Goal: Task Accomplishment & Management: Use online tool/utility

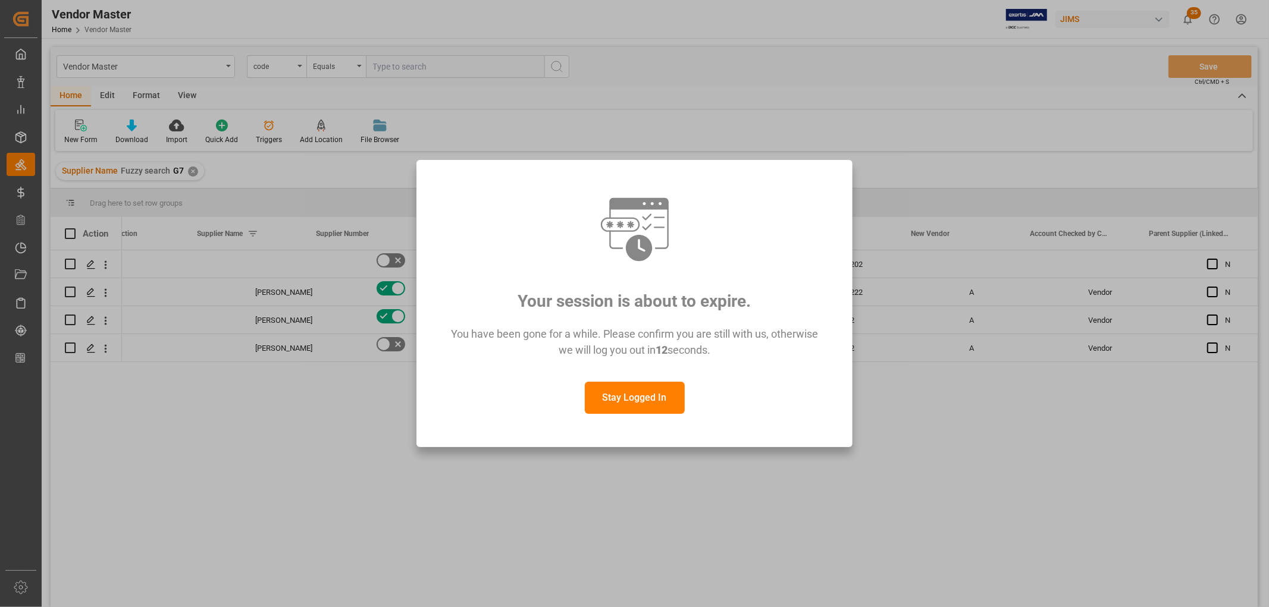
scroll to position [0, 296]
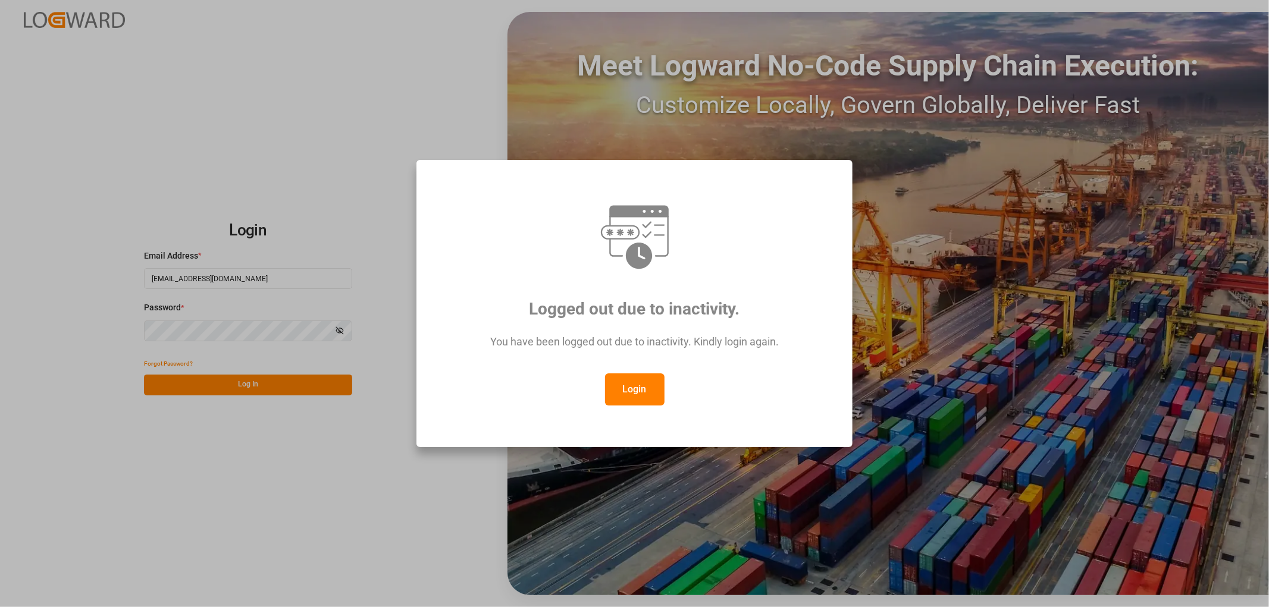
click at [639, 389] on button "Login" at bounding box center [635, 390] width 60 height 32
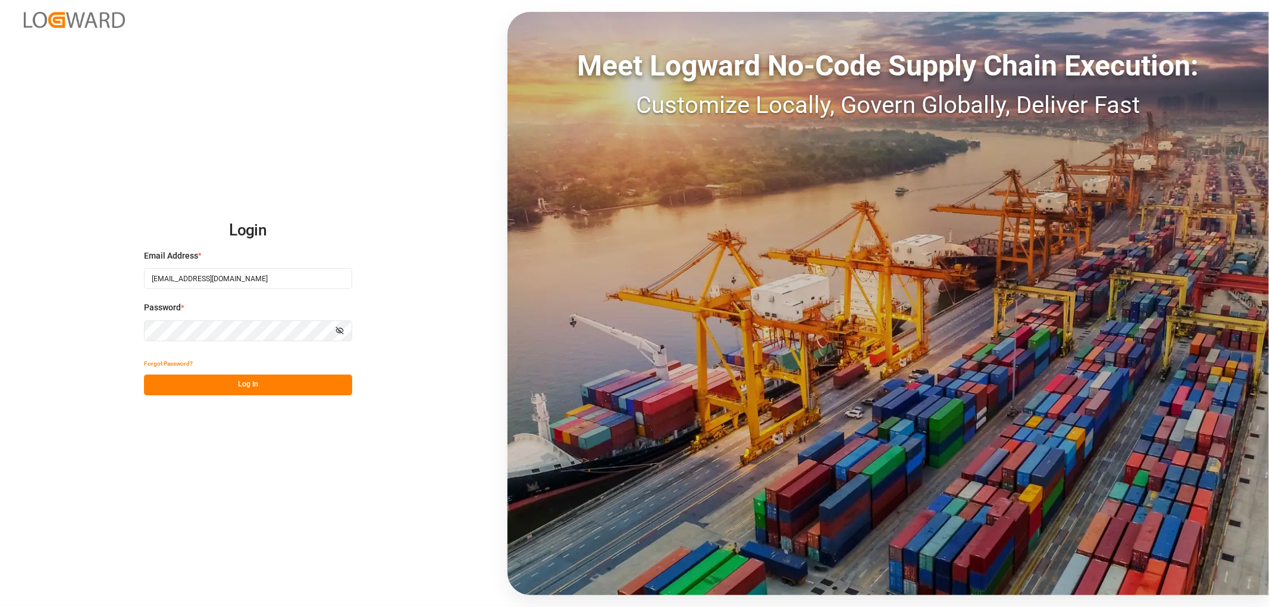
click at [242, 385] on button "Log In" at bounding box center [248, 385] width 208 height 21
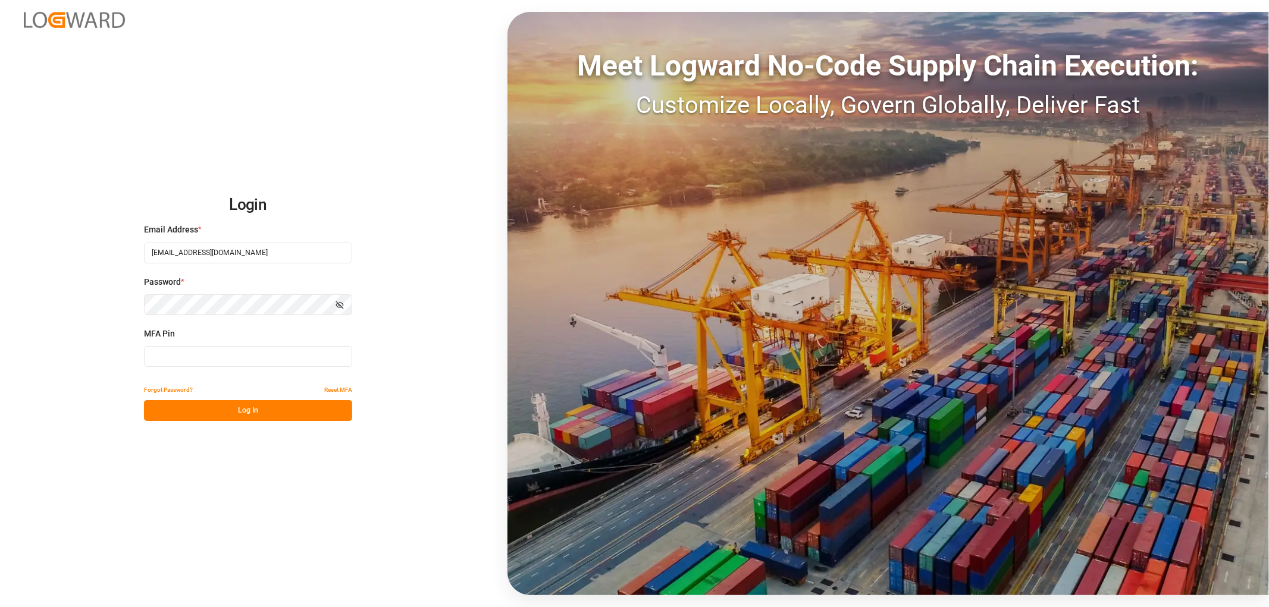
click at [318, 349] on input at bounding box center [248, 356] width 208 height 21
type input "271239"
click at [284, 415] on button "Log In" at bounding box center [248, 410] width 208 height 21
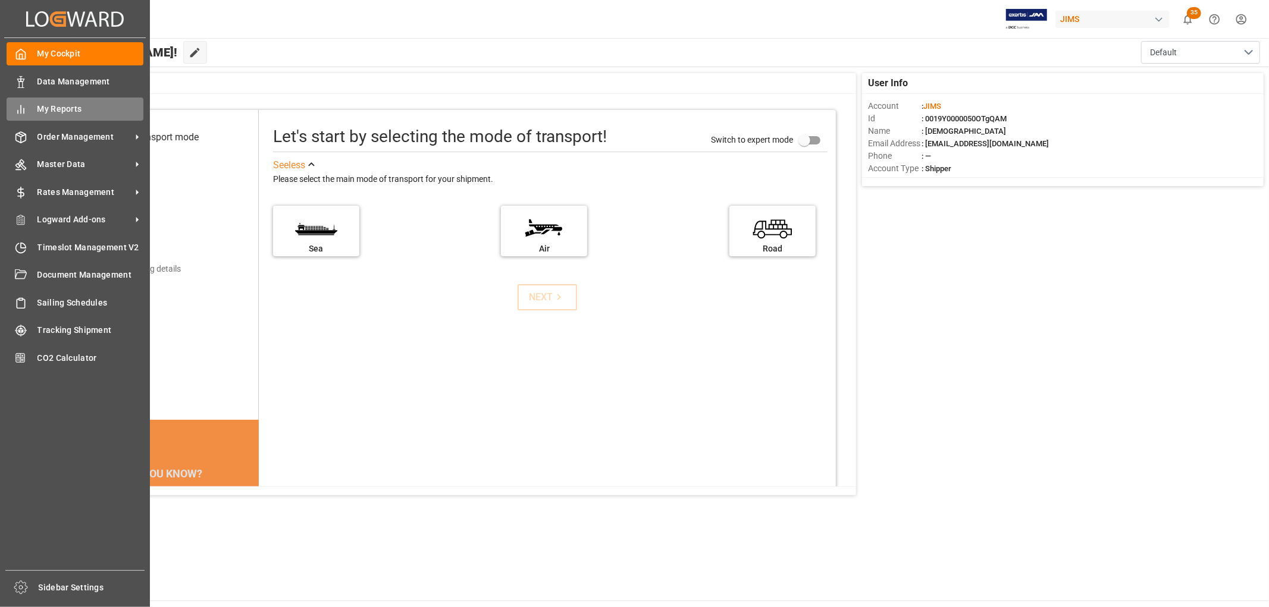
click at [57, 112] on span "My Reports" at bounding box center [90, 109] width 107 height 12
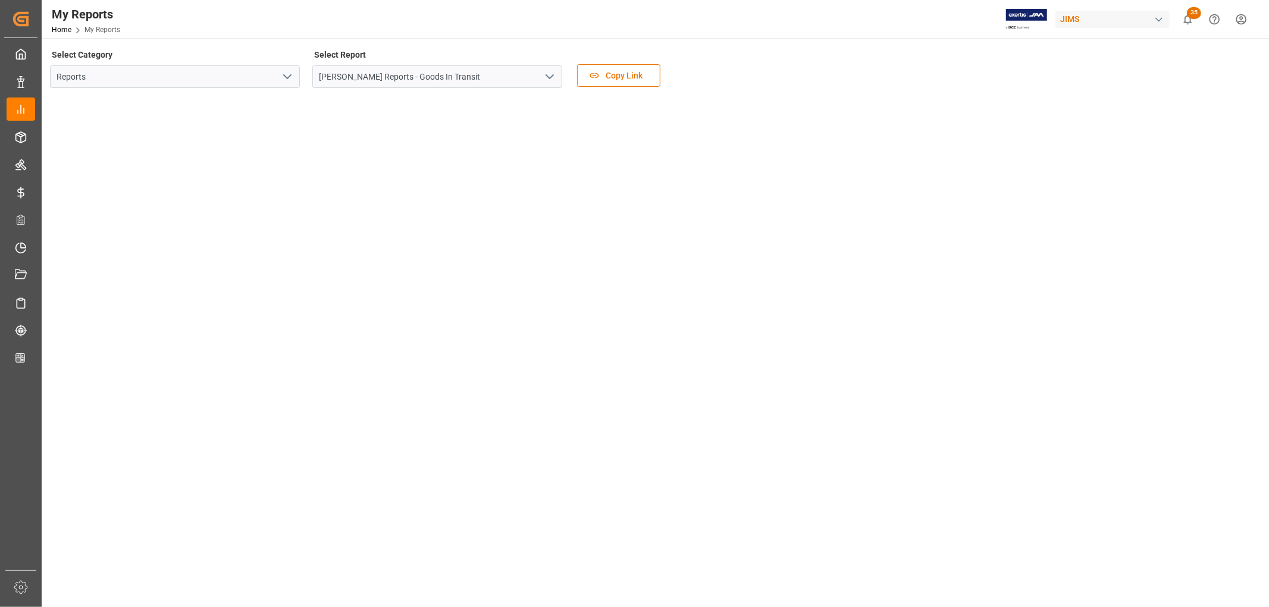
click at [555, 75] on icon "open menu" at bounding box center [550, 77] width 14 height 14
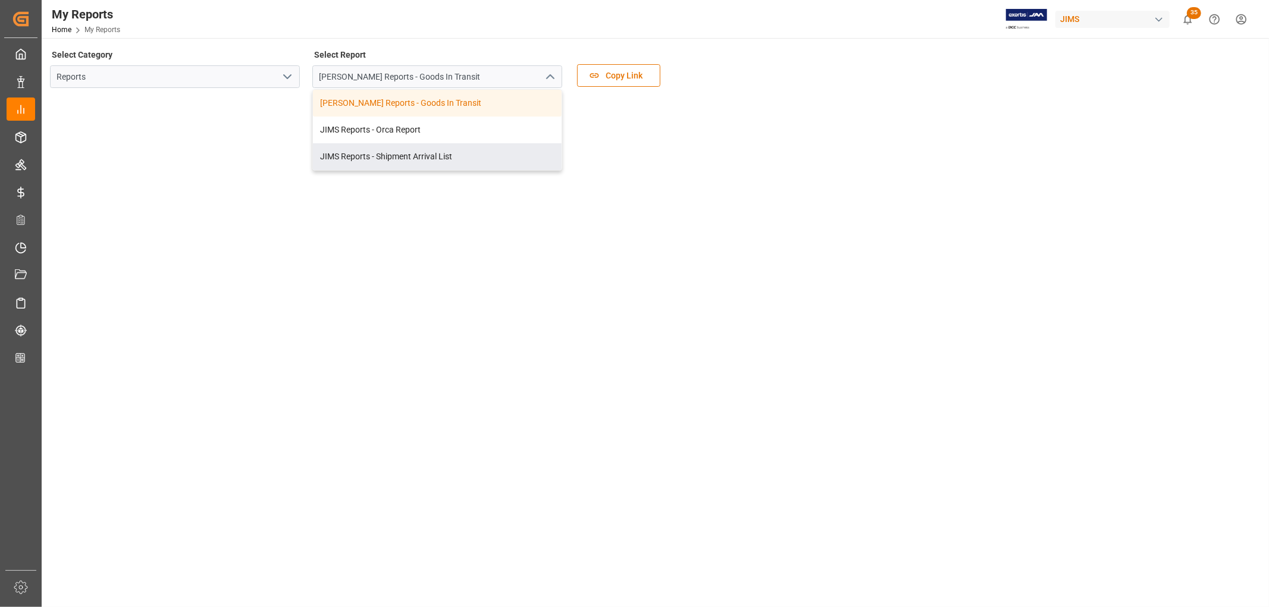
click at [288, 78] on polyline "open menu" at bounding box center [287, 77] width 7 height 4
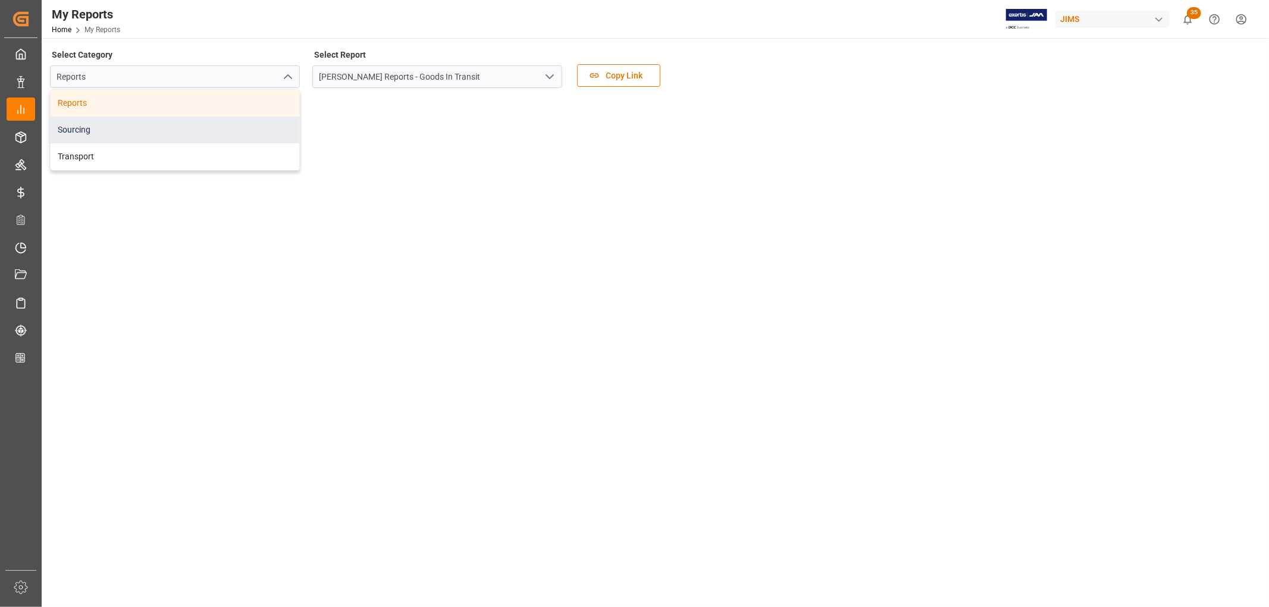
click at [73, 129] on div "Sourcing" at bounding box center [175, 130] width 249 height 27
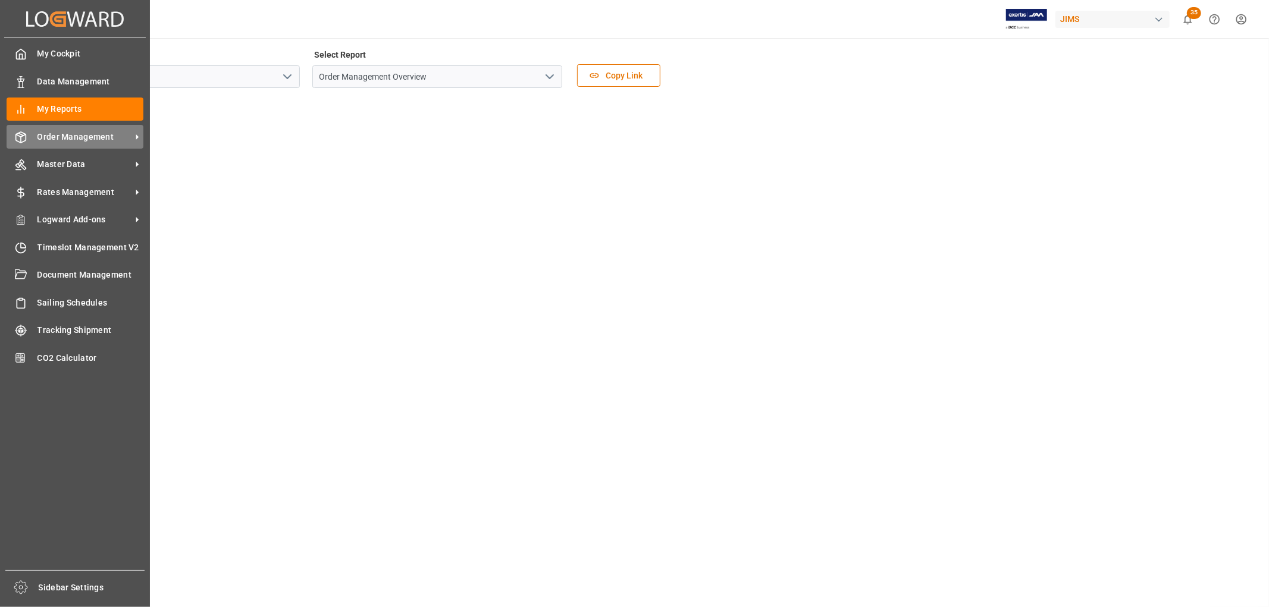
click at [70, 140] on span "Order Management" at bounding box center [84, 137] width 94 height 12
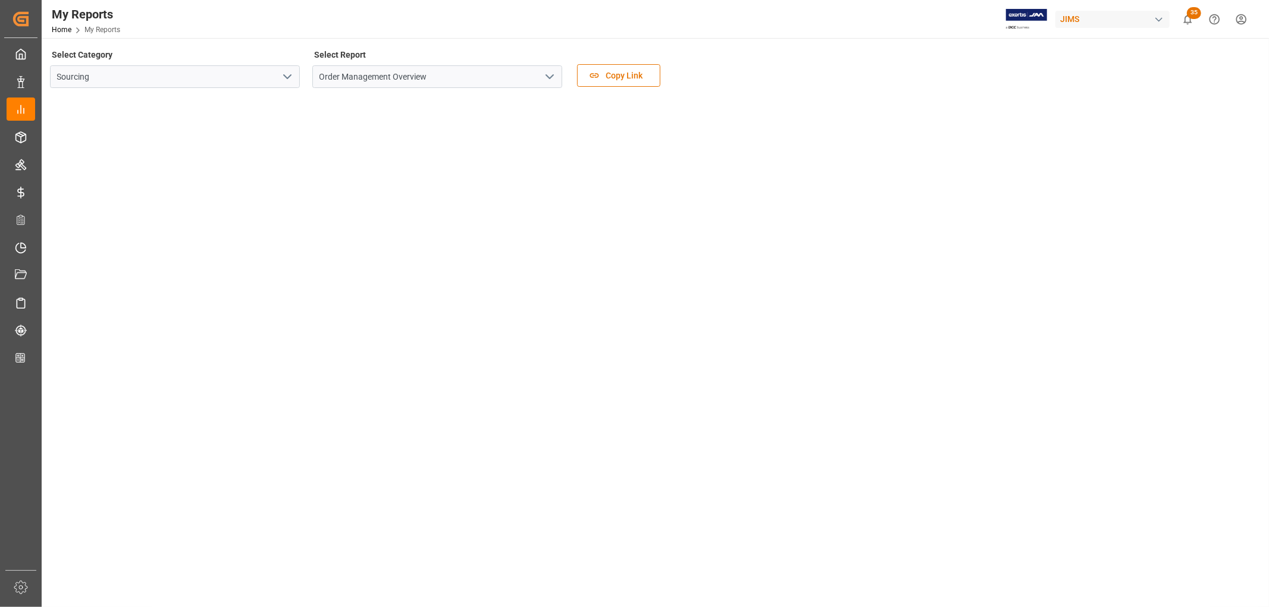
click at [1080, 74] on div "Select Category Sourcing Select Report Order Management Overview Copy Link" at bounding box center [654, 71] width 1208 height 50
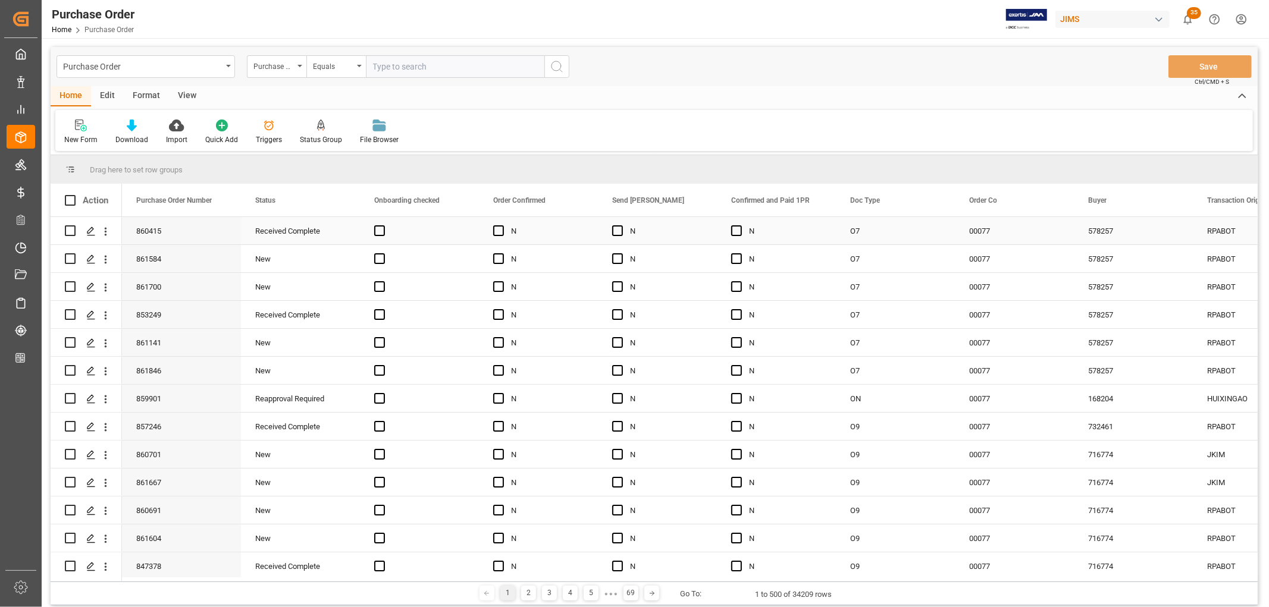
click at [860, 234] on div "O7" at bounding box center [895, 230] width 119 height 27
click at [92, 233] on icon "Press SPACE to select this row." at bounding box center [91, 232] width 10 height 10
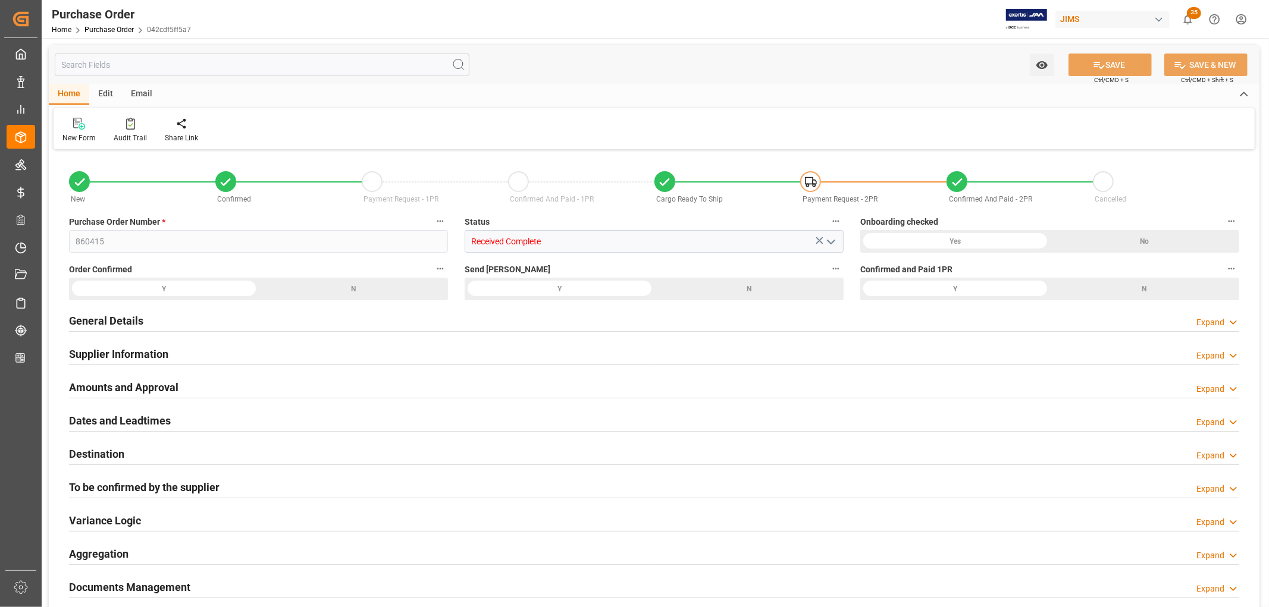
type input "185962.26"
type input "135048.36"
type input "143187.54"
type input "8139.18"
type input "0.0603"
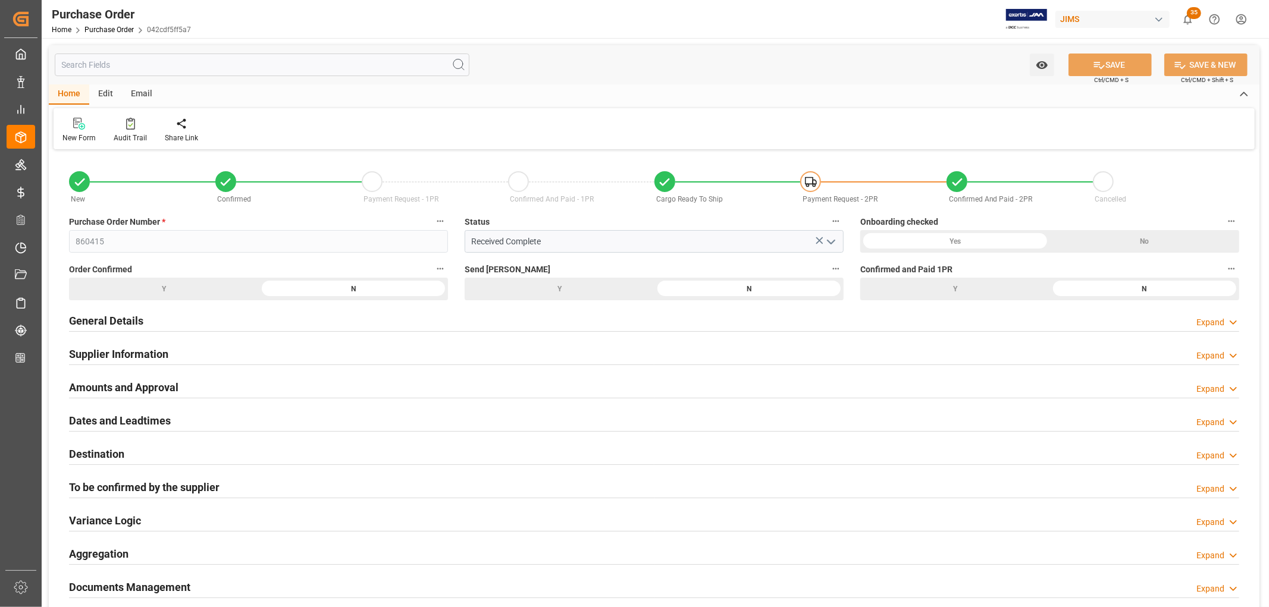
scroll to position [66, 0]
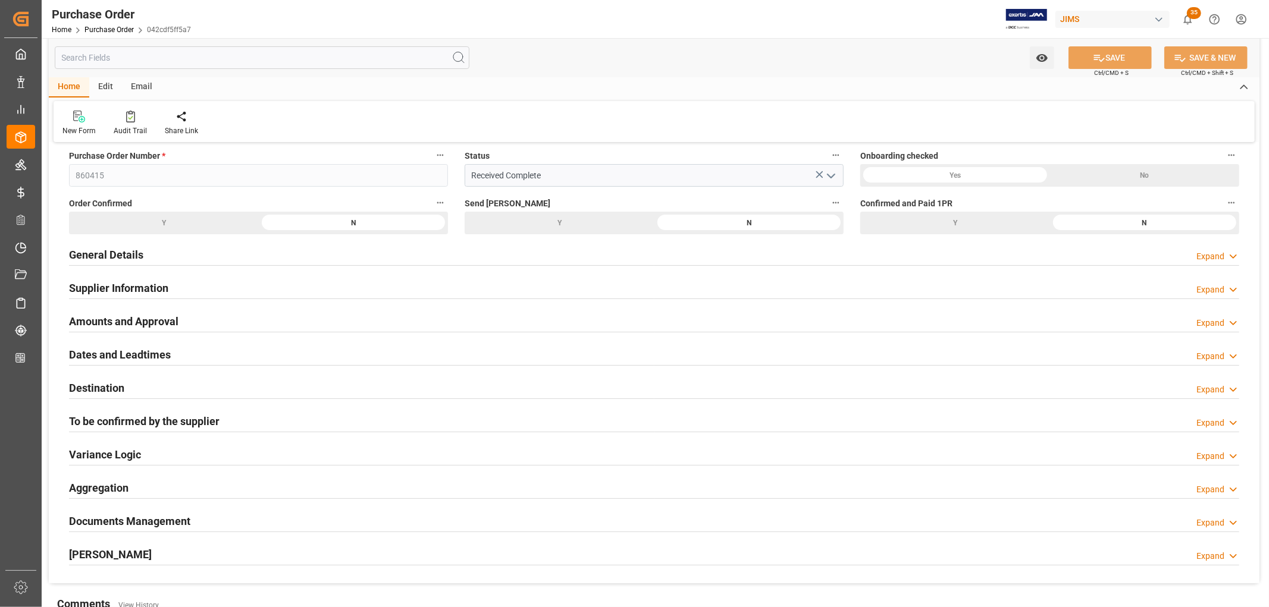
click at [133, 324] on h2 "Amounts and Approval" at bounding box center [123, 322] width 109 height 16
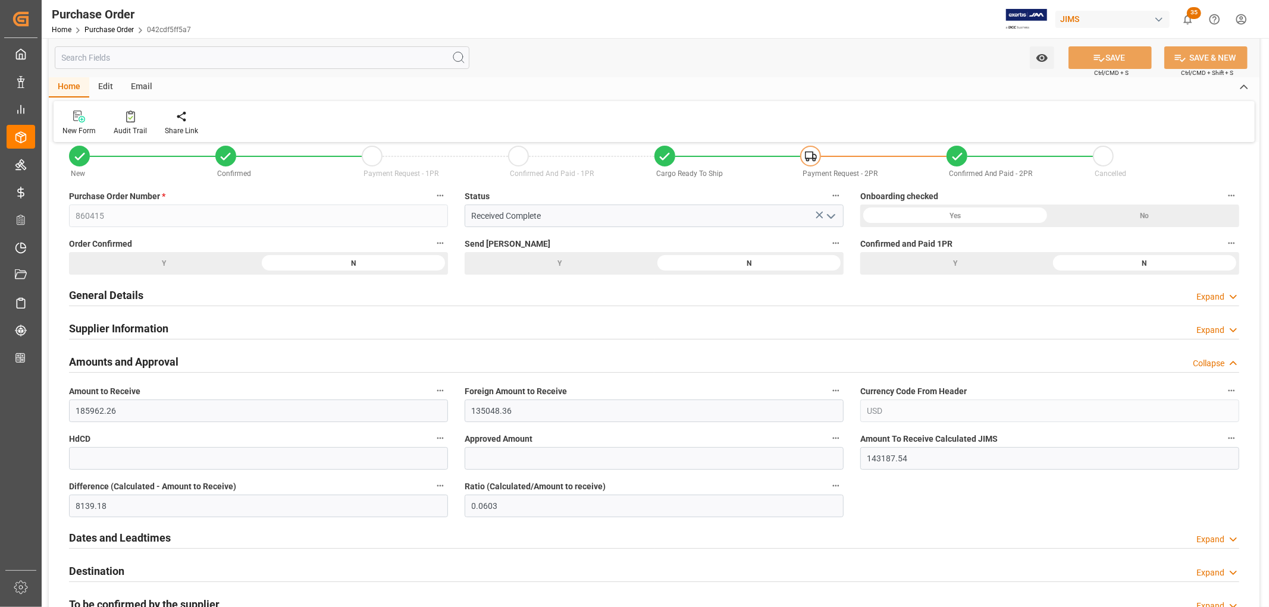
scroll to position [0, 0]
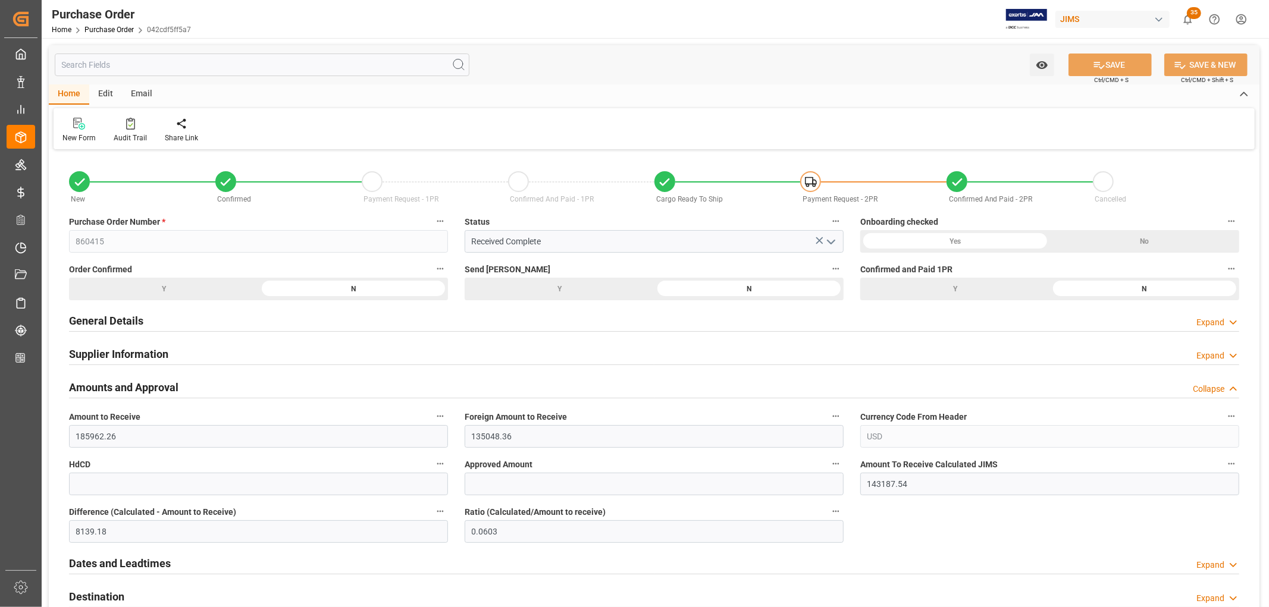
click at [126, 326] on h2 "General Details" at bounding box center [106, 321] width 74 height 16
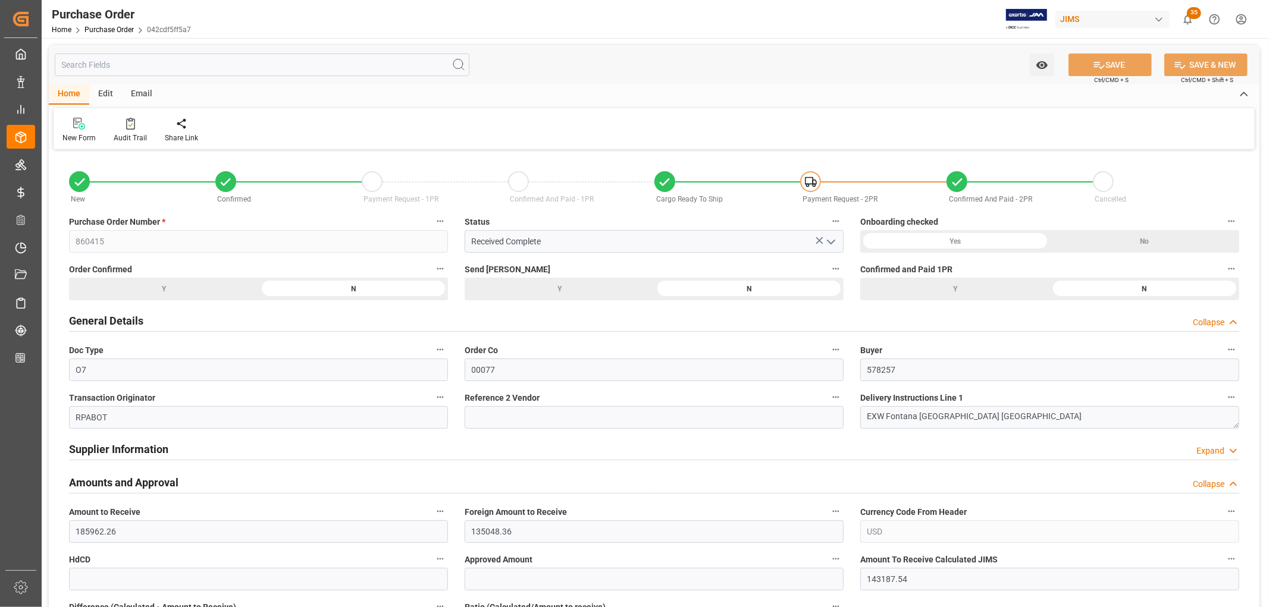
scroll to position [66, 0]
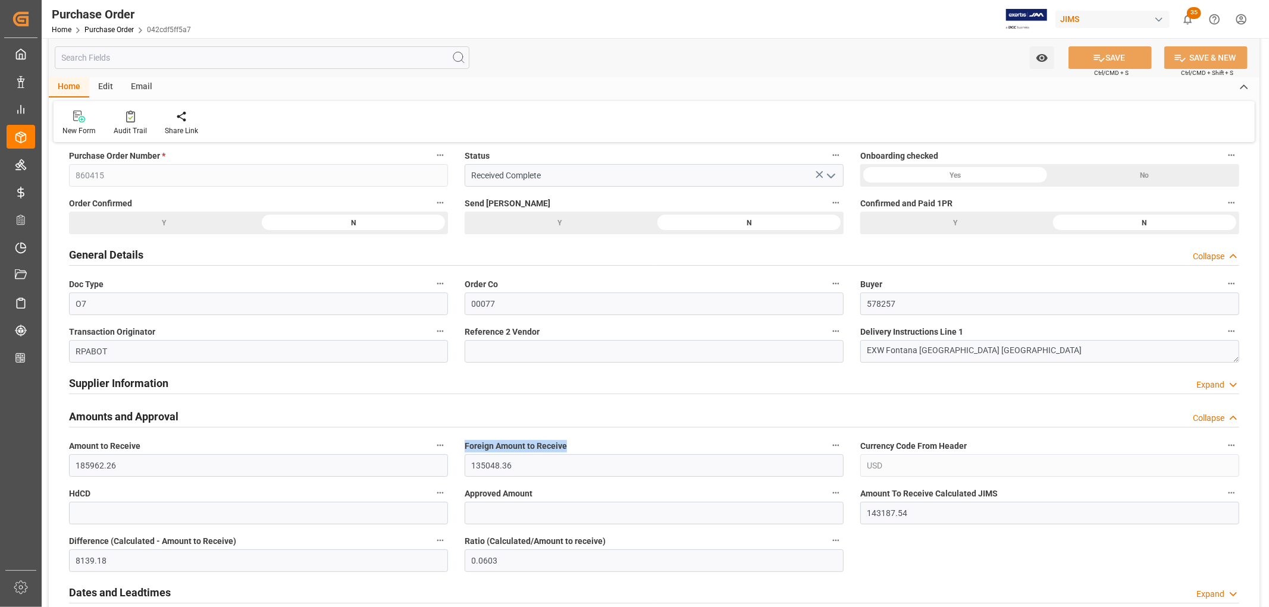
drag, startPoint x: 462, startPoint y: 446, endPoint x: 573, endPoint y: 444, distance: 110.7
click at [573, 444] on div "Foreign Amount to Receive 135048.36" at bounding box center [654, 458] width 396 height 48
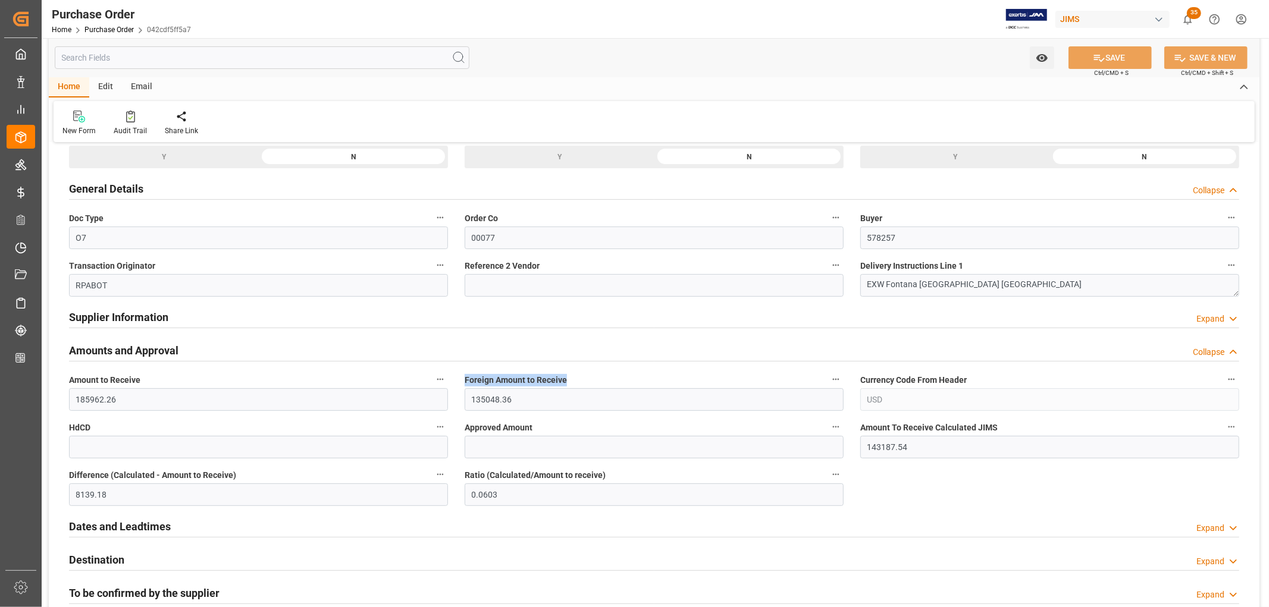
scroll to position [198, 0]
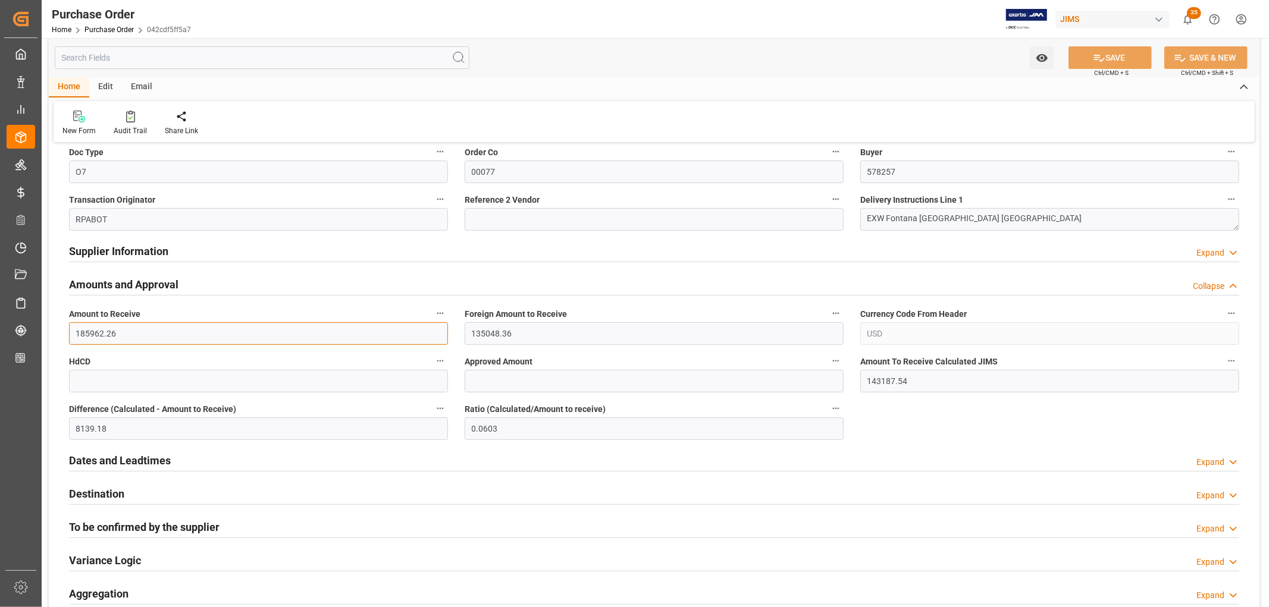
drag, startPoint x: 73, startPoint y: 334, endPoint x: 137, endPoint y: 331, distance: 63.7
click at [137, 331] on input "185962.26" at bounding box center [258, 333] width 379 height 23
drag, startPoint x: 474, startPoint y: 314, endPoint x: 567, endPoint y: 312, distance: 93.4
click at [567, 312] on label "Foreign Amount to Receive" at bounding box center [654, 314] width 379 height 17
click at [492, 331] on input "135048.36" at bounding box center [654, 333] width 379 height 23
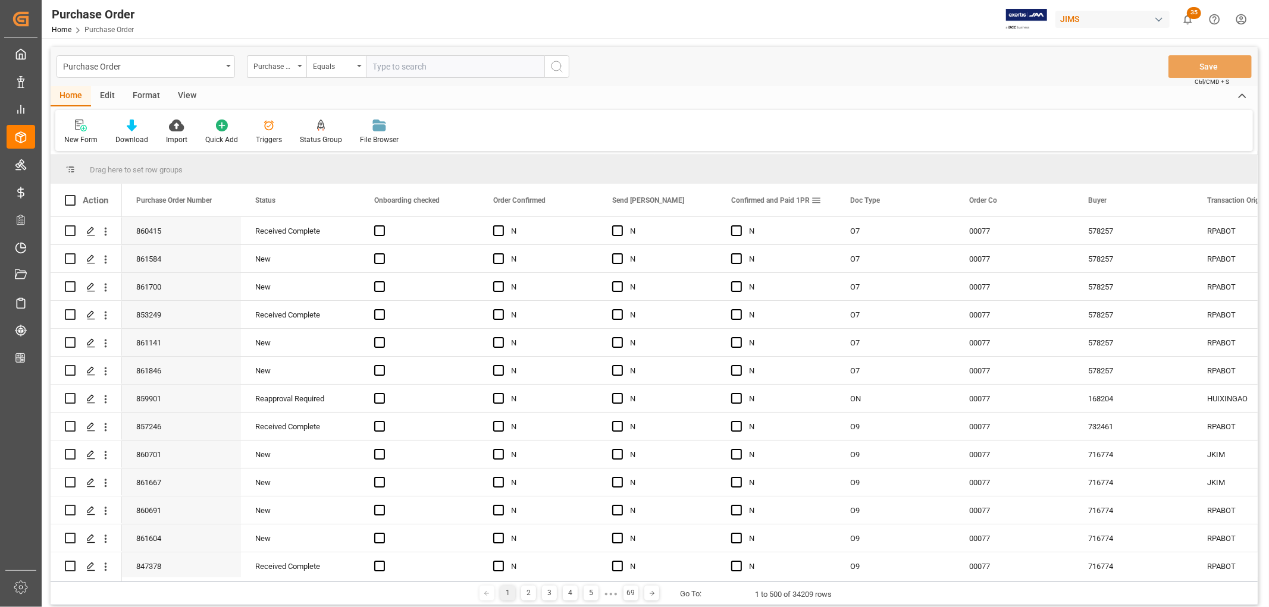
click at [815, 199] on span at bounding box center [816, 200] width 11 height 11
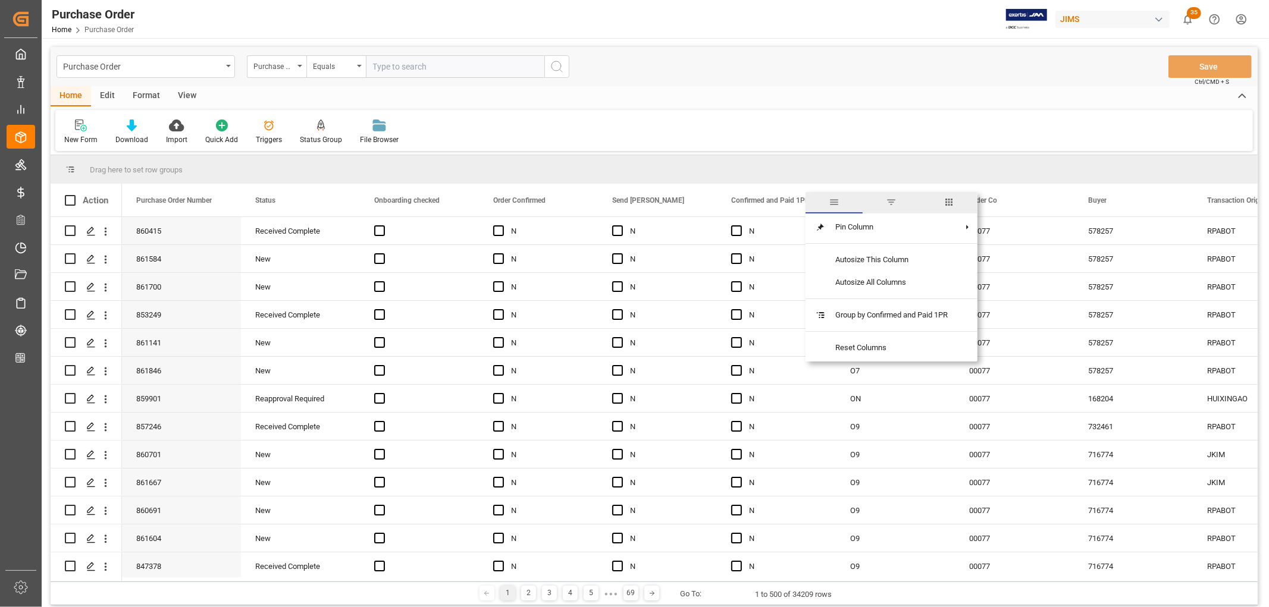
click at [954, 198] on span "columns" at bounding box center [949, 202] width 11 height 11
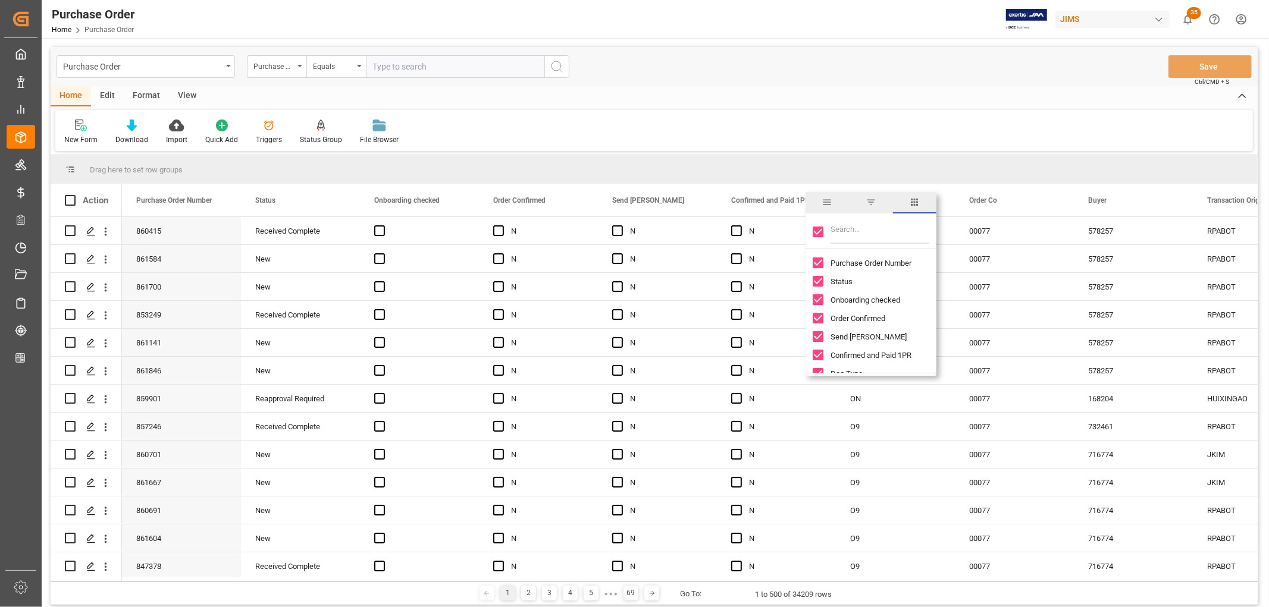
click at [819, 230] on input "Toggle Select All Columns" at bounding box center [818, 232] width 11 height 11
checkbox input "false"
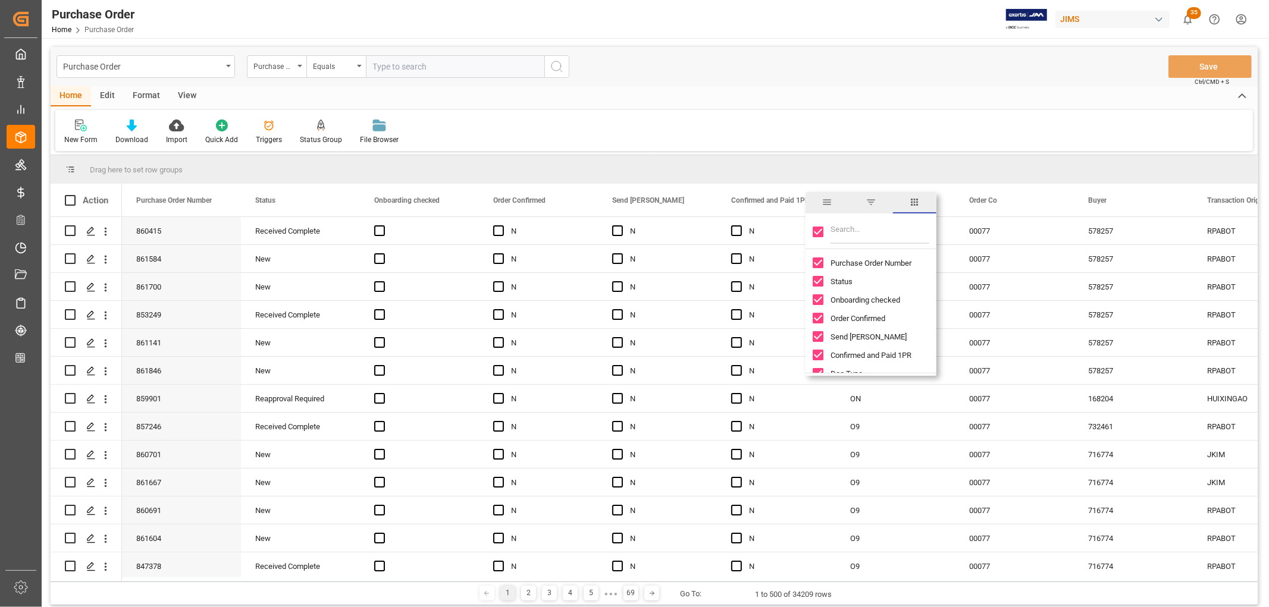
checkbox input "false"
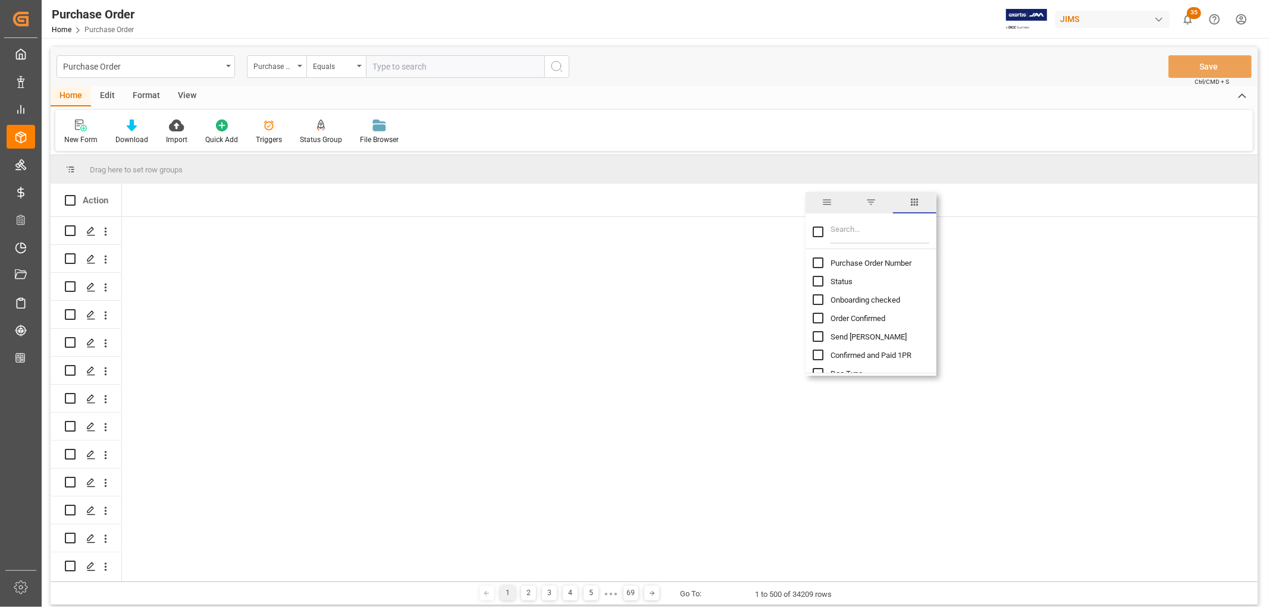
click at [817, 262] on input "Purchase Order Number column toggle visibility (hidden)" at bounding box center [818, 263] width 11 height 11
checkbox input "true"
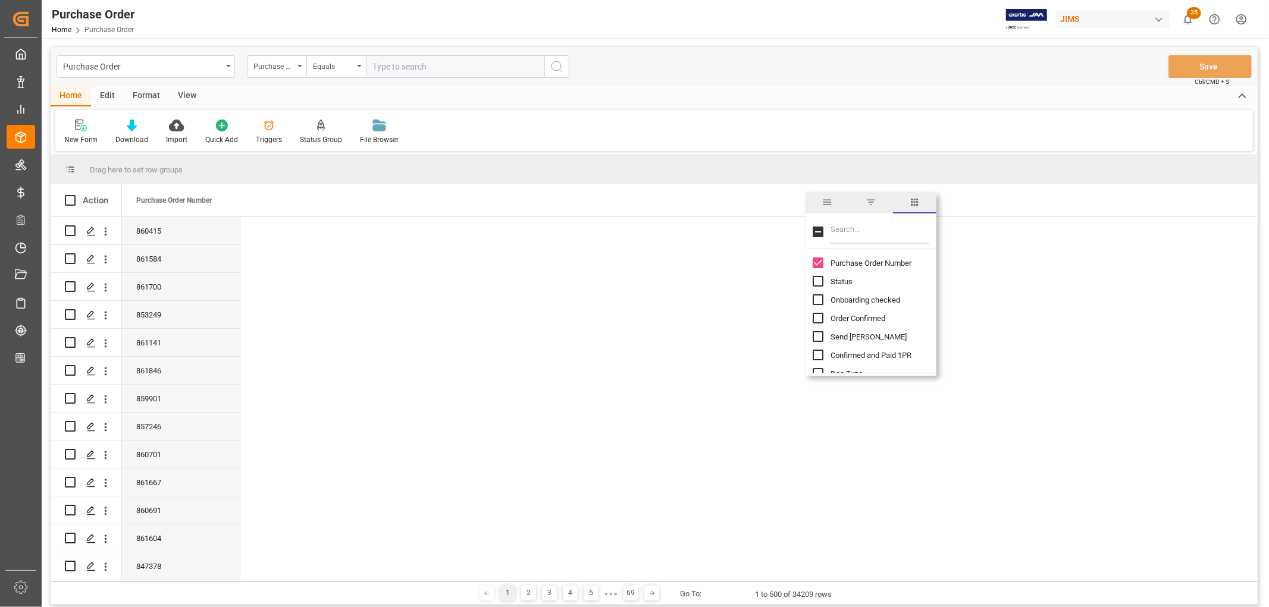
checkbox input "false"
click at [872, 233] on input "Filter Columns Input" at bounding box center [880, 232] width 99 height 24
type input "order"
click at [818, 299] on input "Order Co column toggle visibility (hidden)" at bounding box center [818, 300] width 11 height 11
checkbox input "true"
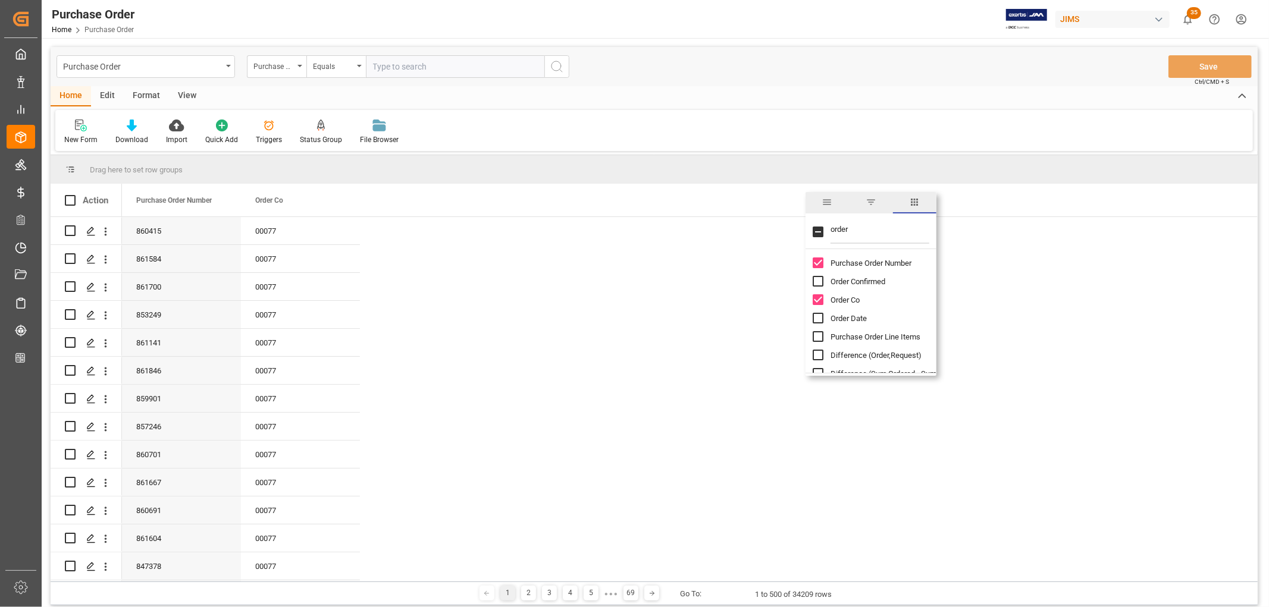
drag, startPoint x: 845, startPoint y: 228, endPoint x: 829, endPoint y: 228, distance: 15.5
click at [829, 228] on div "order" at bounding box center [871, 232] width 131 height 33
type input "currenc"
click at [816, 263] on input "Currency Code From Header column toggle visibility (hidden)" at bounding box center [818, 263] width 11 height 11
checkbox input "true"
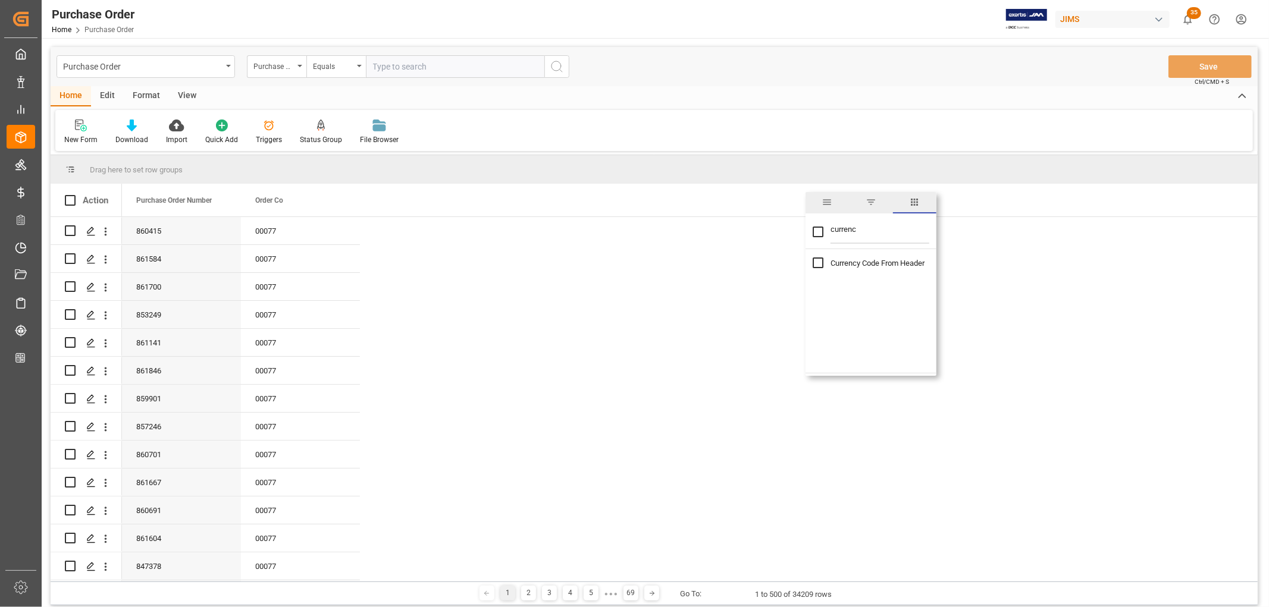
checkbox input "true"
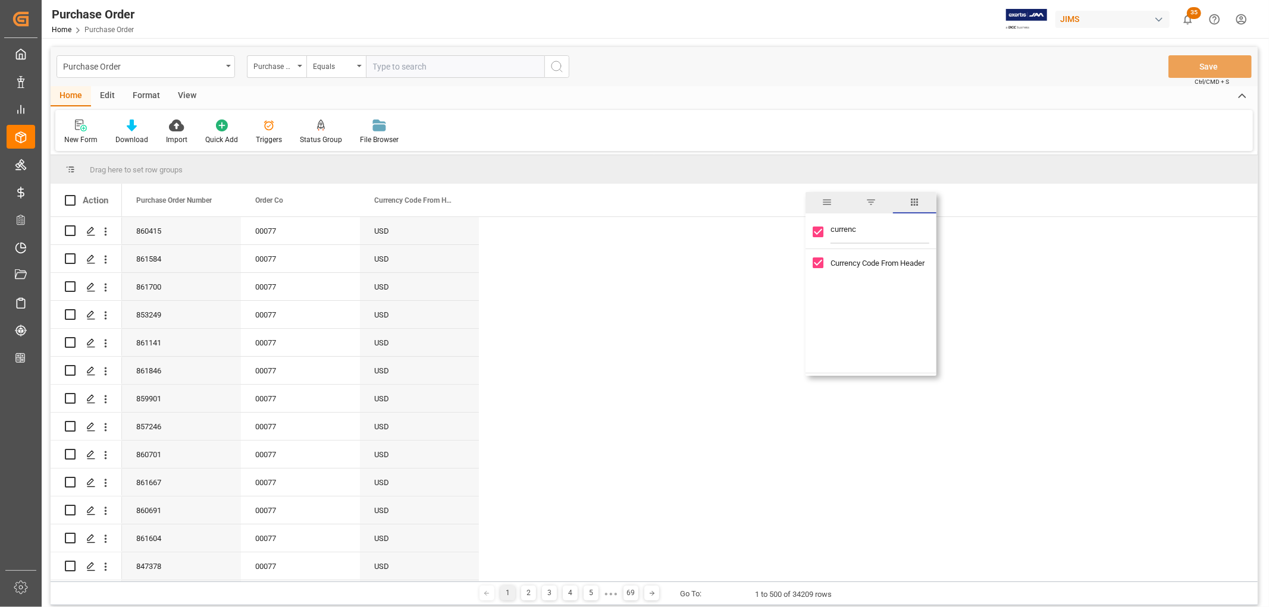
click at [788, 108] on div "Home Edit Format View New Form Download Import Quick Add Triggers Status Group …" at bounding box center [654, 118] width 1207 height 65
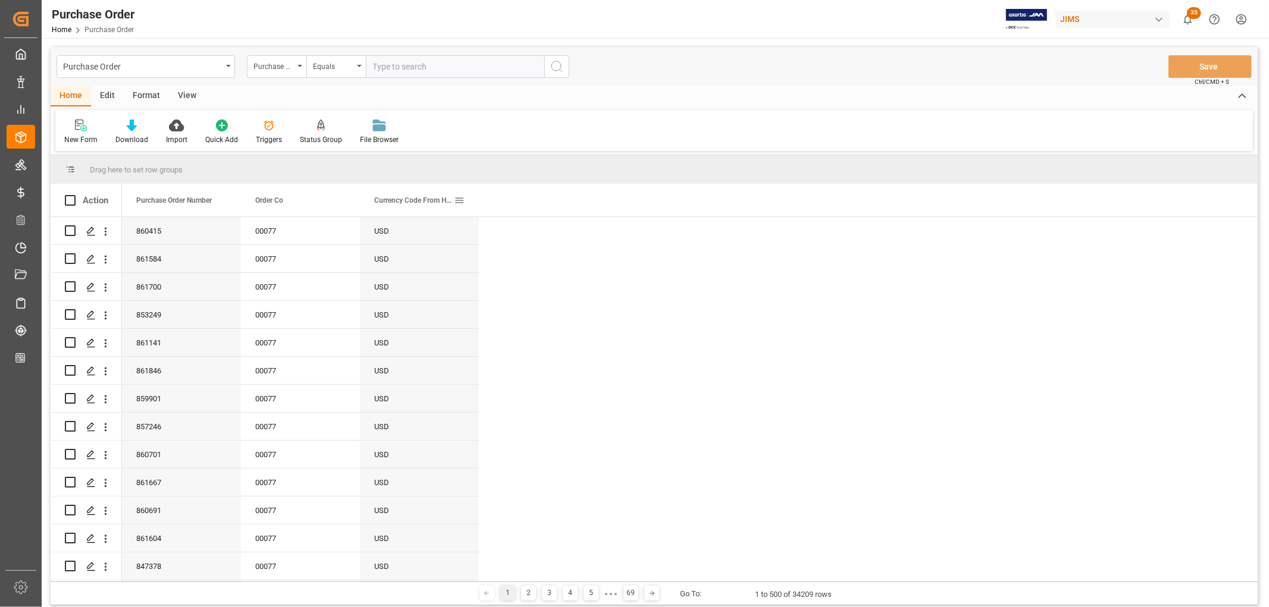
click at [460, 201] on span at bounding box center [459, 200] width 11 height 11
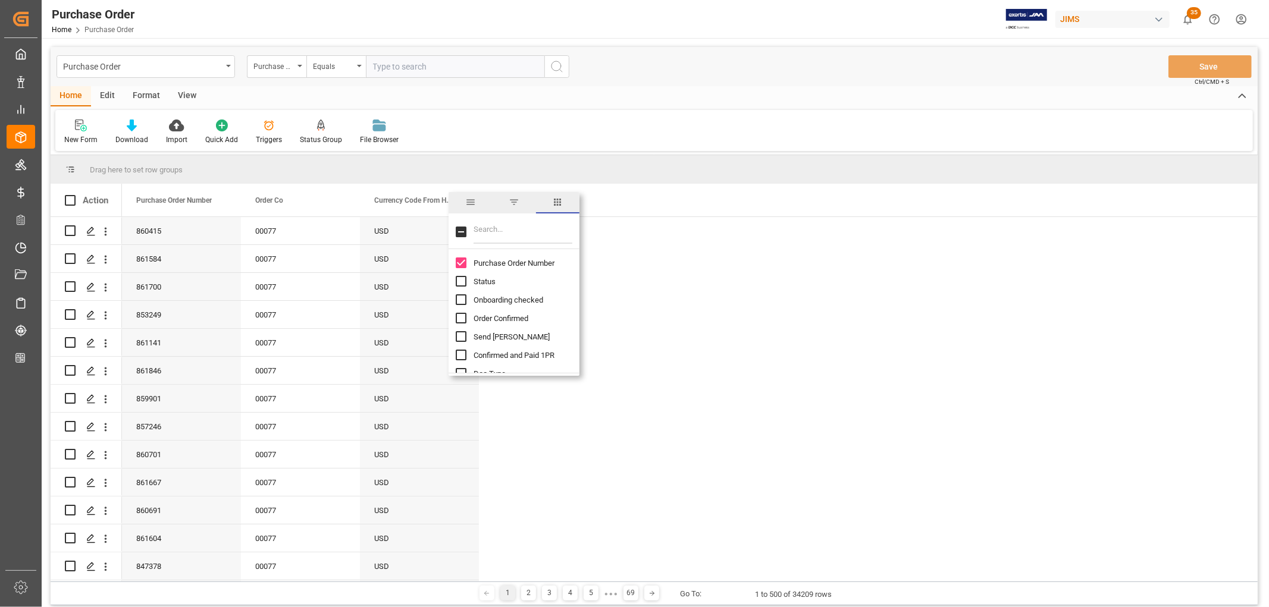
click at [513, 201] on span "filter" at bounding box center [514, 202] width 11 height 11
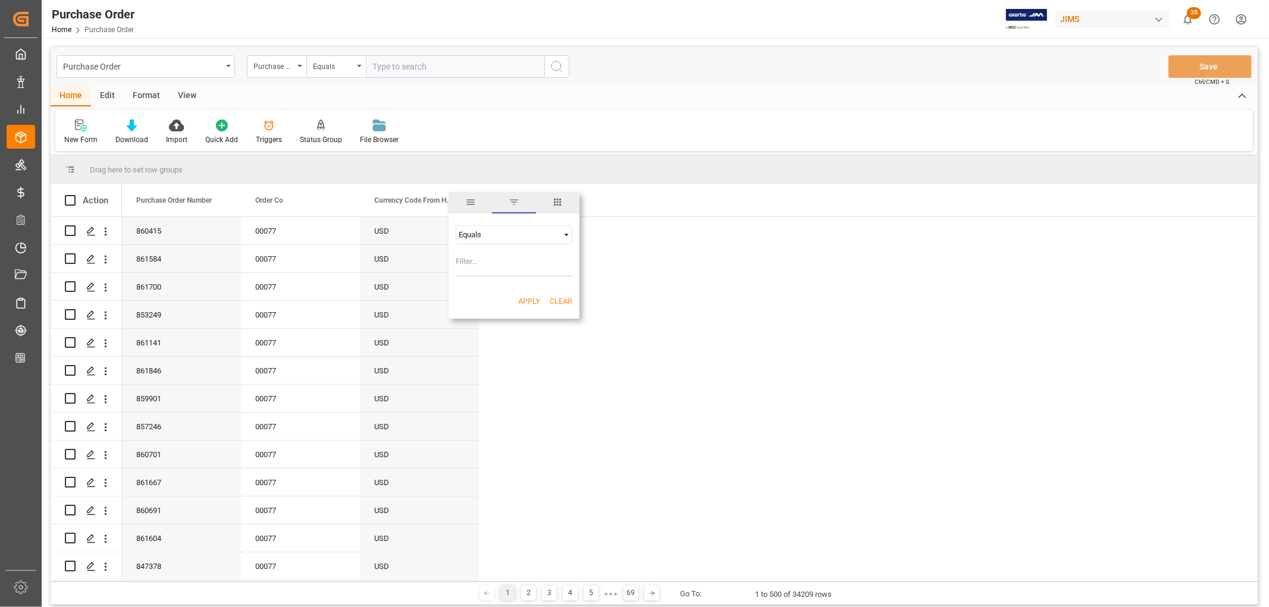
click at [493, 263] on input "Filter Value" at bounding box center [514, 265] width 117 height 24
type input "cdn"
click at [527, 299] on button "Apply" at bounding box center [529, 302] width 22 height 12
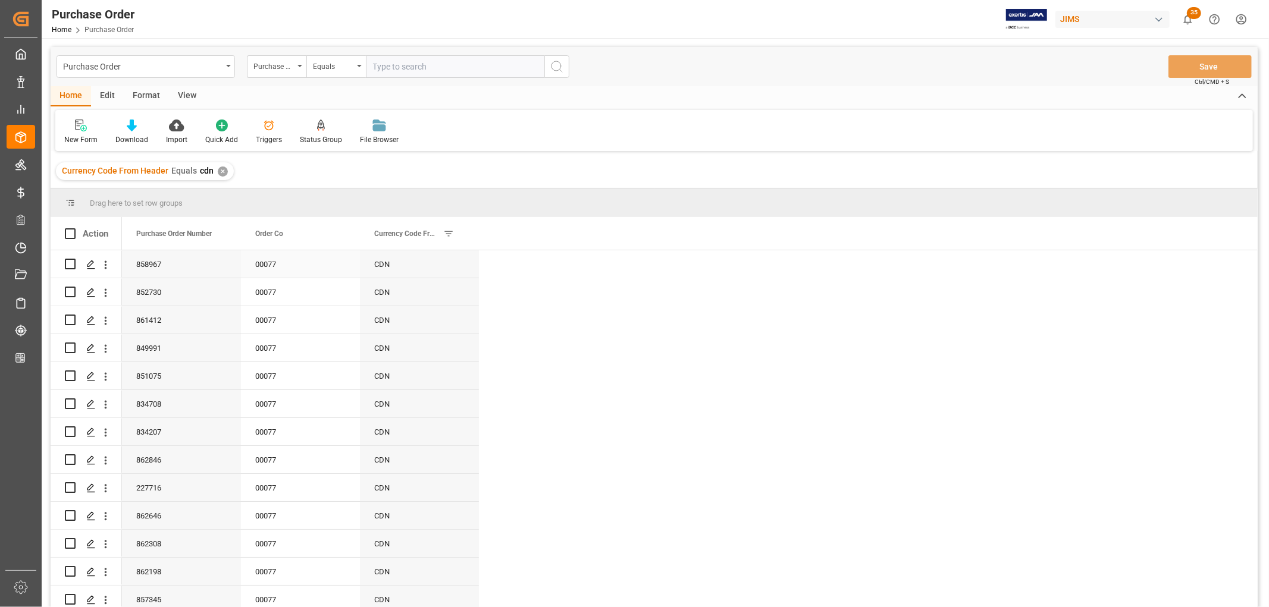
click at [105, 262] on icon "open menu" at bounding box center [106, 265] width 2 height 8
click at [151, 290] on span "Open in new tab" at bounding box center [184, 290] width 108 height 12
click at [223, 173] on div "✕" at bounding box center [223, 172] width 10 height 10
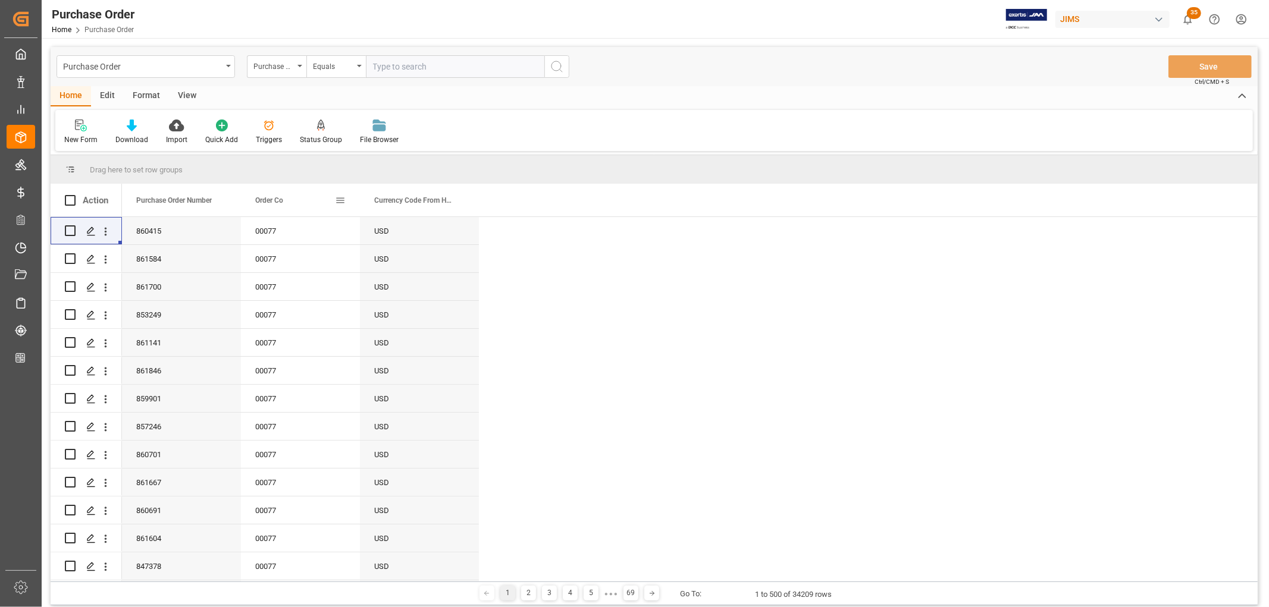
click at [340, 199] on span at bounding box center [340, 200] width 11 height 11
click at [356, 263] on input "Filter Value" at bounding box center [395, 265] width 117 height 24
type input "00222"
click at [411, 299] on button "Apply" at bounding box center [410, 302] width 22 height 12
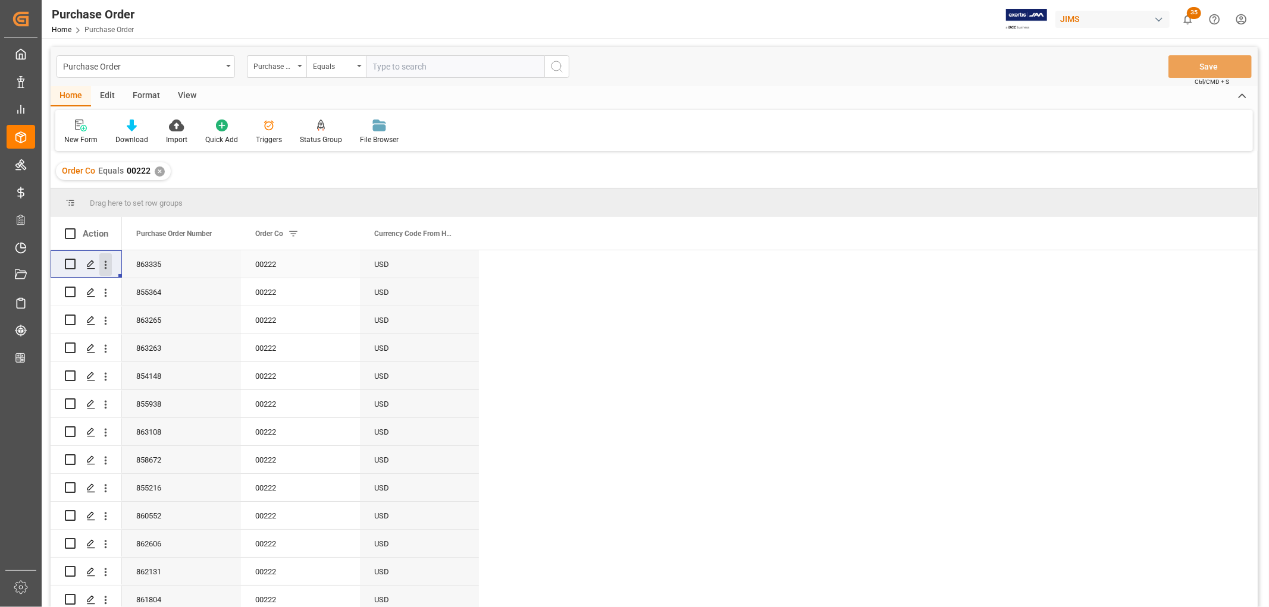
click at [107, 264] on icon "open menu" at bounding box center [105, 265] width 12 height 12
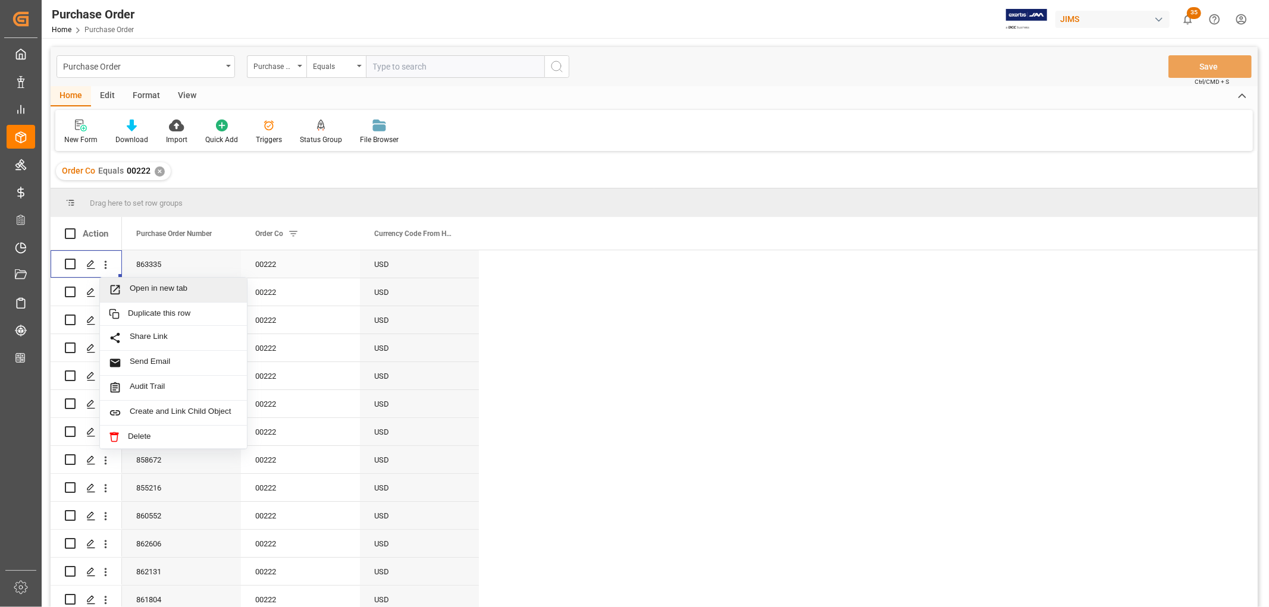
click at [163, 287] on span "Open in new tab" at bounding box center [184, 290] width 108 height 12
click at [464, 230] on span at bounding box center [459, 233] width 11 height 11
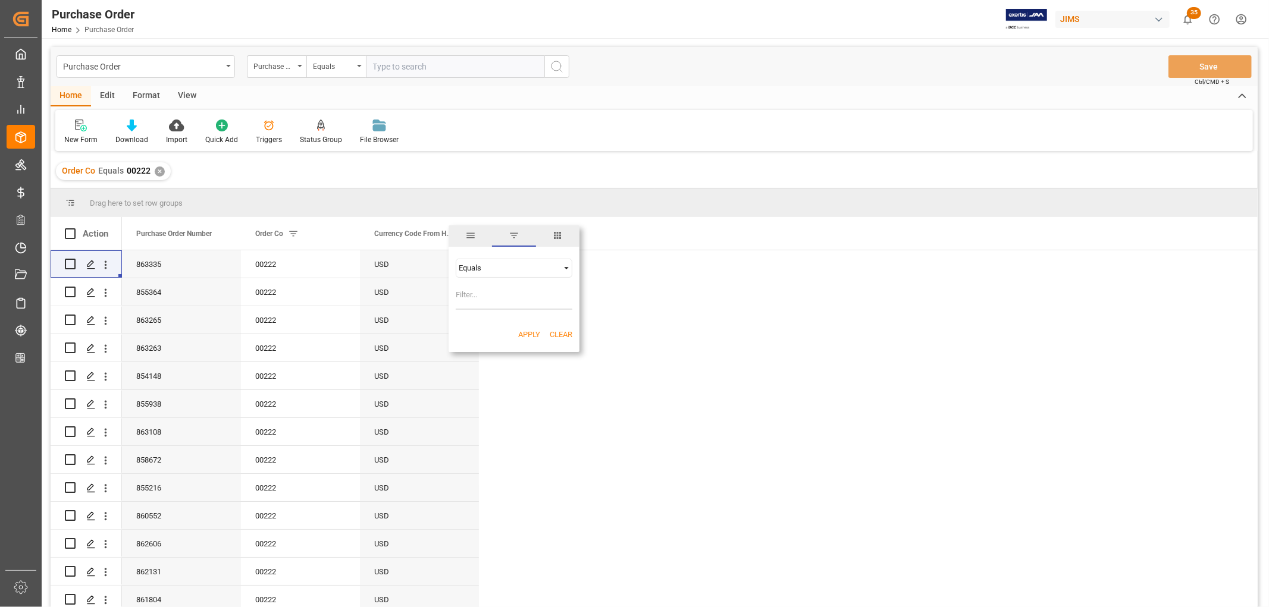
click at [503, 267] on div "Equals" at bounding box center [509, 268] width 100 height 9
click at [475, 401] on span "notExist" at bounding box center [471, 401] width 27 height 9
click at [480, 299] on input "Filter Value" at bounding box center [514, 298] width 117 height 24
click at [513, 266] on div "notExist" at bounding box center [509, 268] width 100 height 9
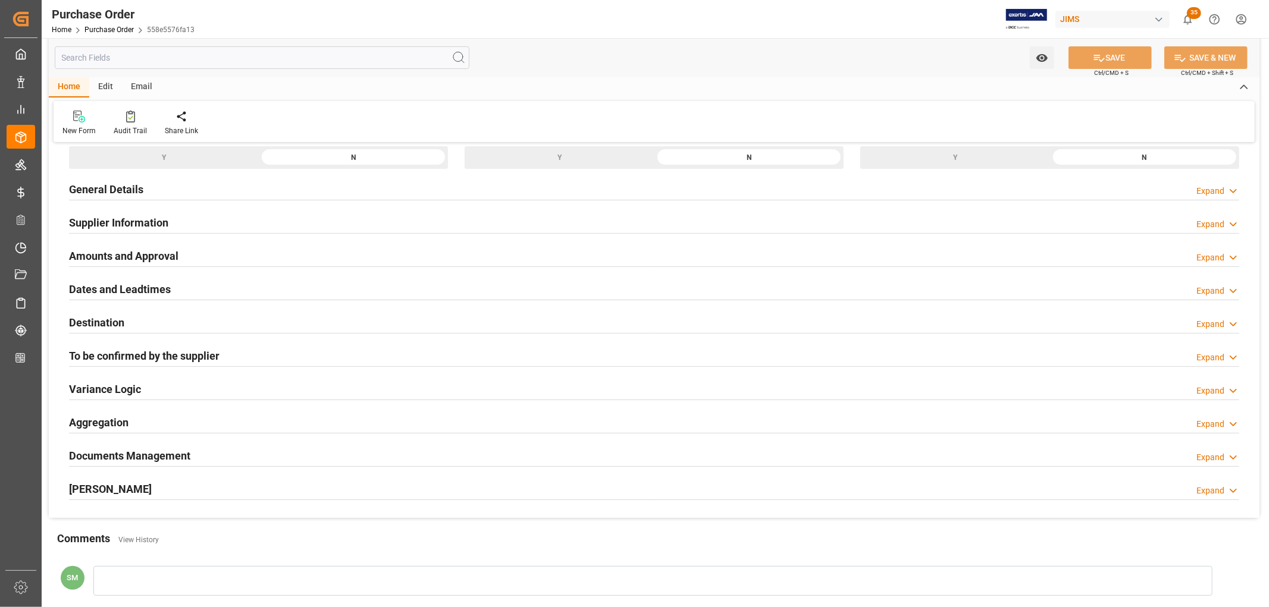
scroll to position [132, 0]
click at [123, 289] on h2 "Dates and Leadtimes" at bounding box center [120, 289] width 102 height 16
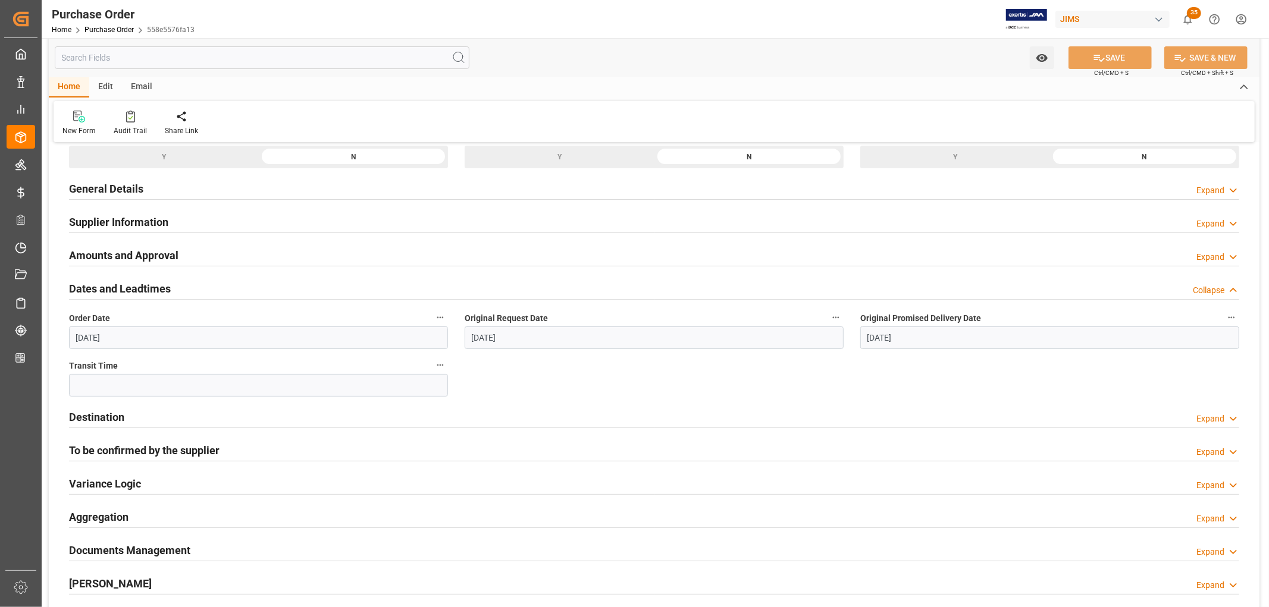
click at [123, 290] on h2 "Dates and Leadtimes" at bounding box center [120, 289] width 102 height 16
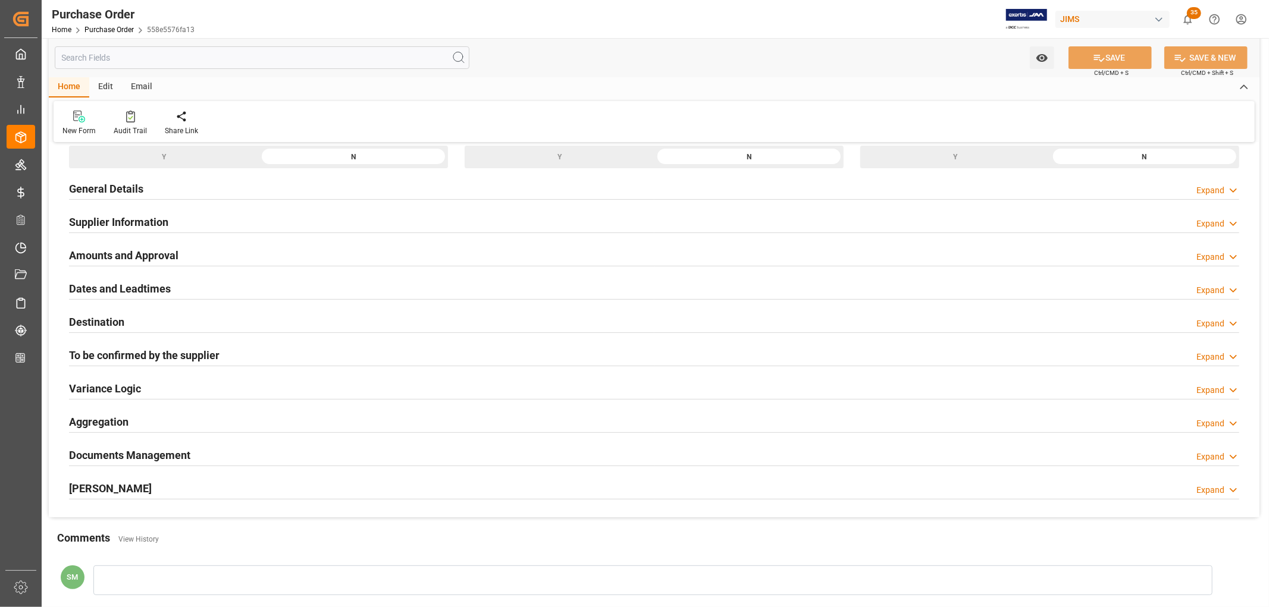
click at [127, 254] on h2 "Amounts and Approval" at bounding box center [123, 256] width 109 height 16
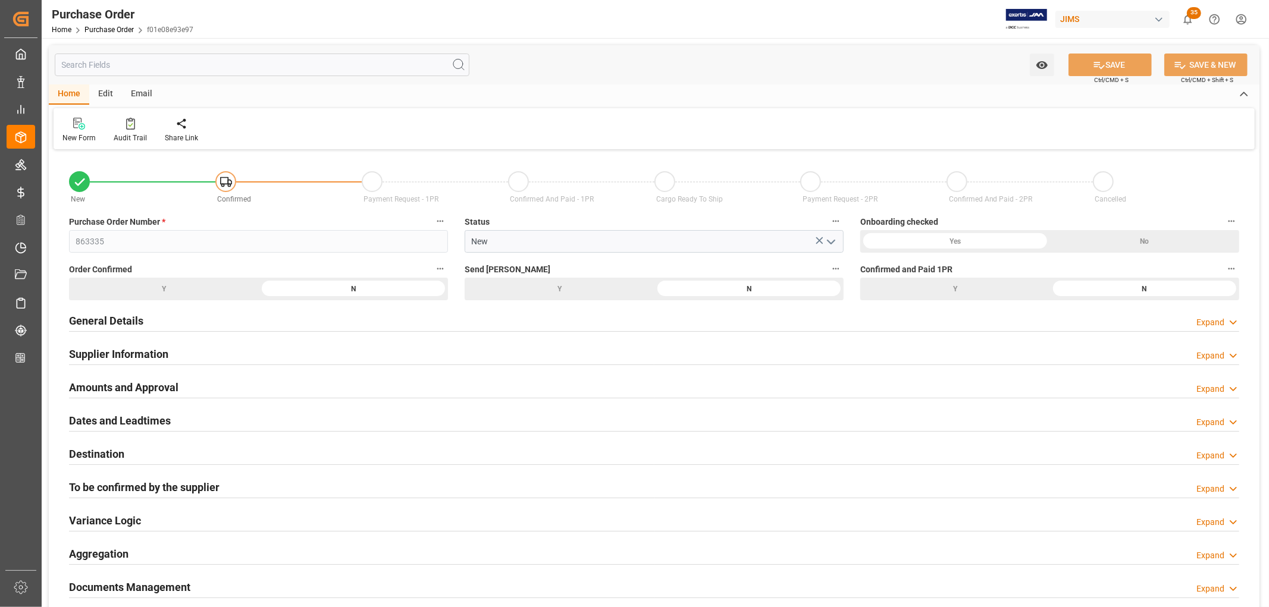
click at [134, 389] on h2 "Amounts and Approval" at bounding box center [123, 388] width 109 height 16
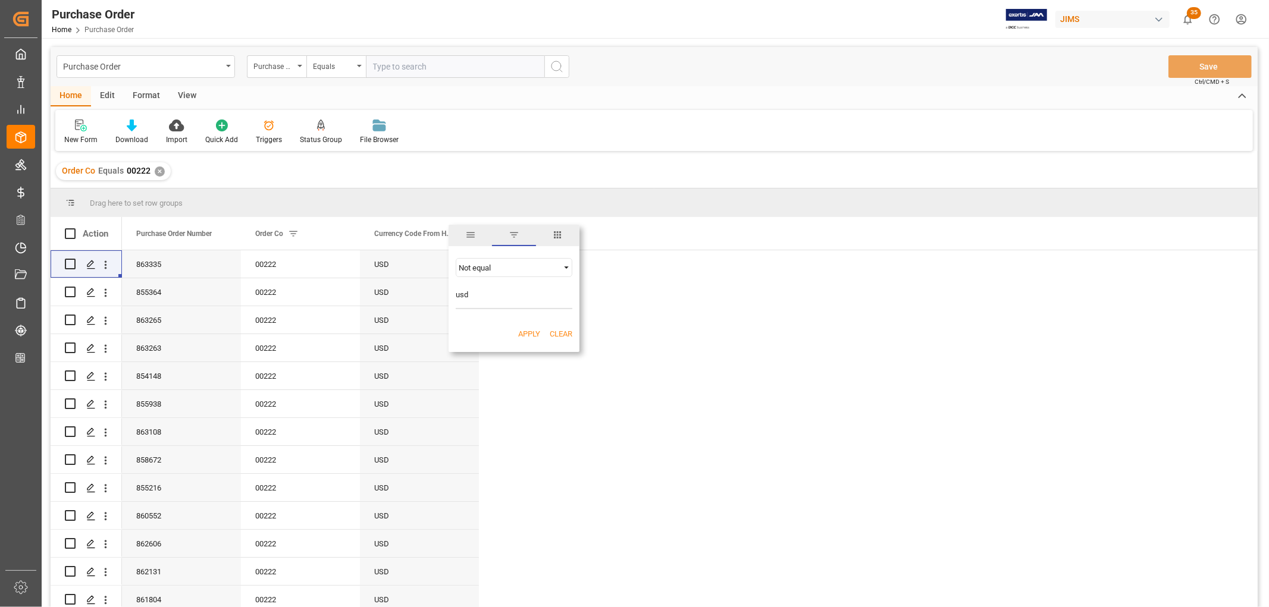
scroll to position [66, 0]
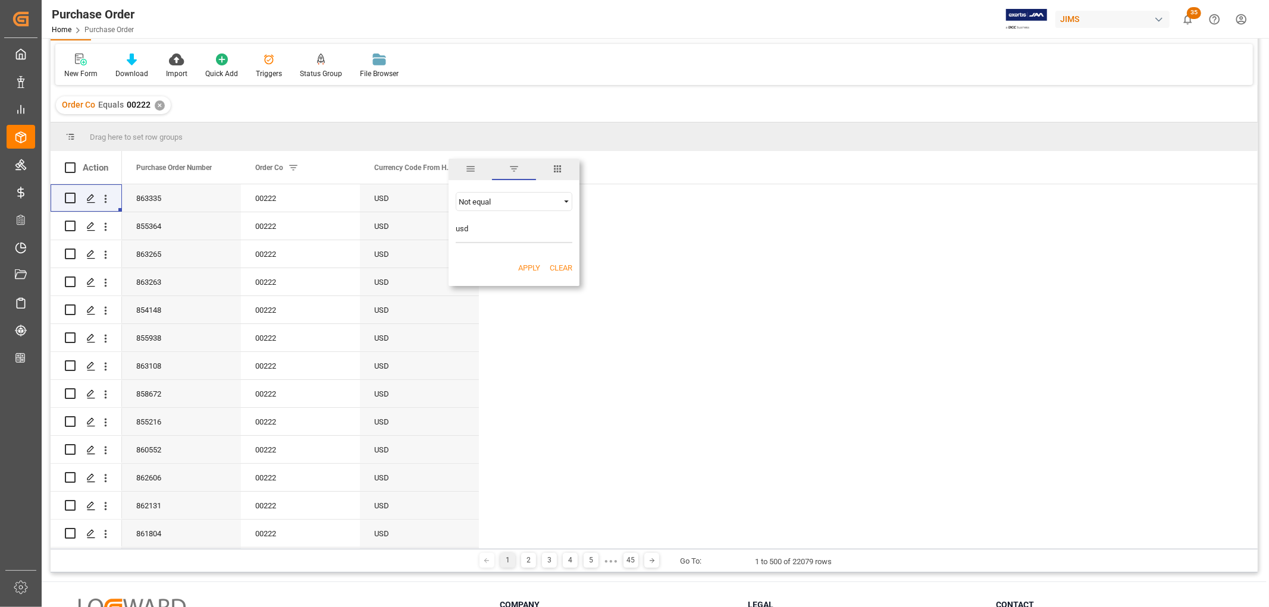
type input "usd"
click at [528, 261] on div "Apply Clear" at bounding box center [514, 268] width 131 height 31
click at [525, 267] on button "Apply" at bounding box center [529, 268] width 22 height 12
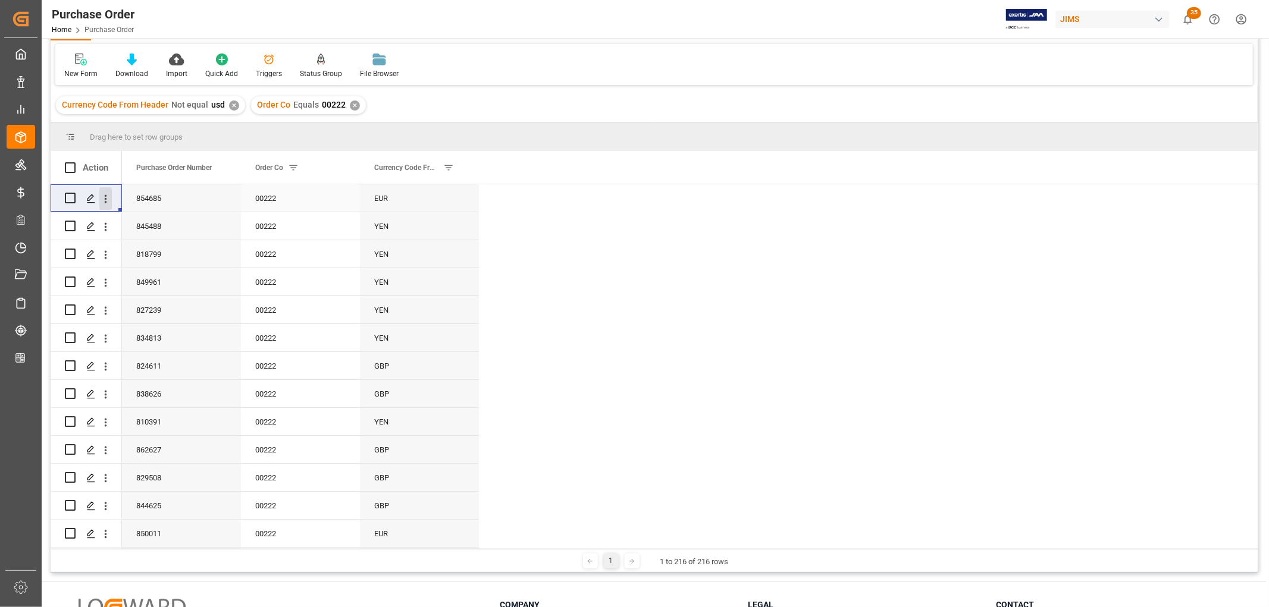
click at [108, 198] on icon "open menu" at bounding box center [105, 199] width 12 height 12
click at [150, 221] on span "Open in new tab" at bounding box center [184, 224] width 108 height 12
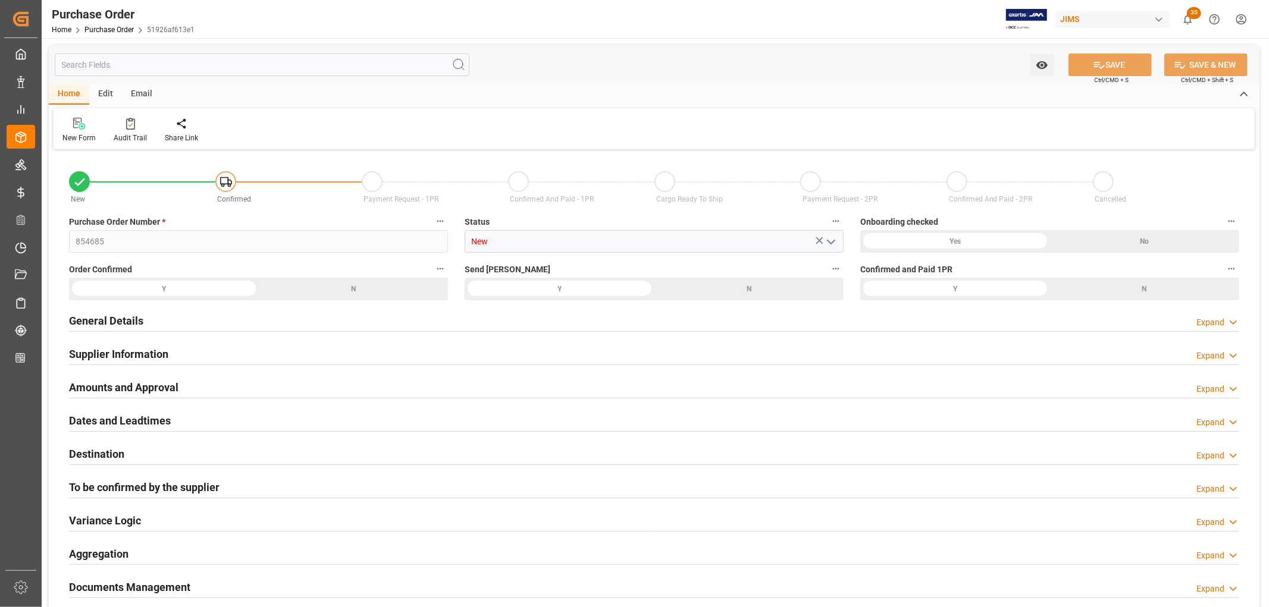
type input "30369.98"
type input "26506.6"
type input "14382.7421"
type input "-12123.8579"
type input "-0.4574"
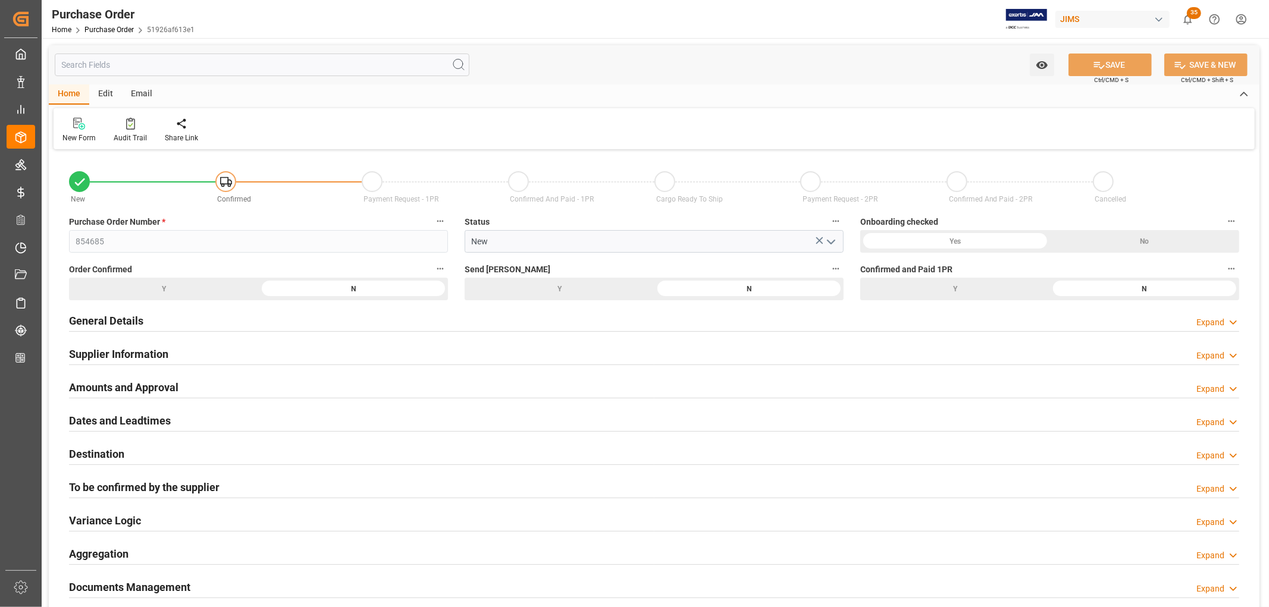
click at [129, 389] on h2 "Amounts and Approval" at bounding box center [123, 388] width 109 height 16
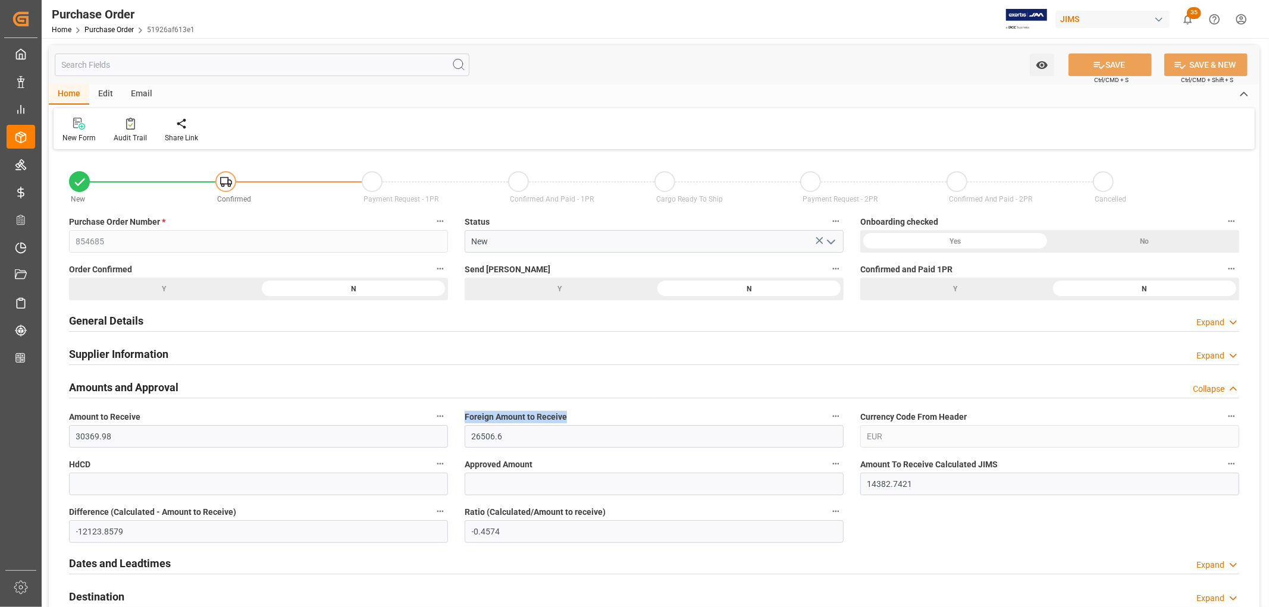
drag, startPoint x: 463, startPoint y: 417, endPoint x: 569, endPoint y: 418, distance: 106.5
click at [569, 418] on div "Foreign Amount to Receive 26506.6" at bounding box center [654, 429] width 396 height 48
click at [108, 328] on h2 "General Details" at bounding box center [106, 321] width 74 height 16
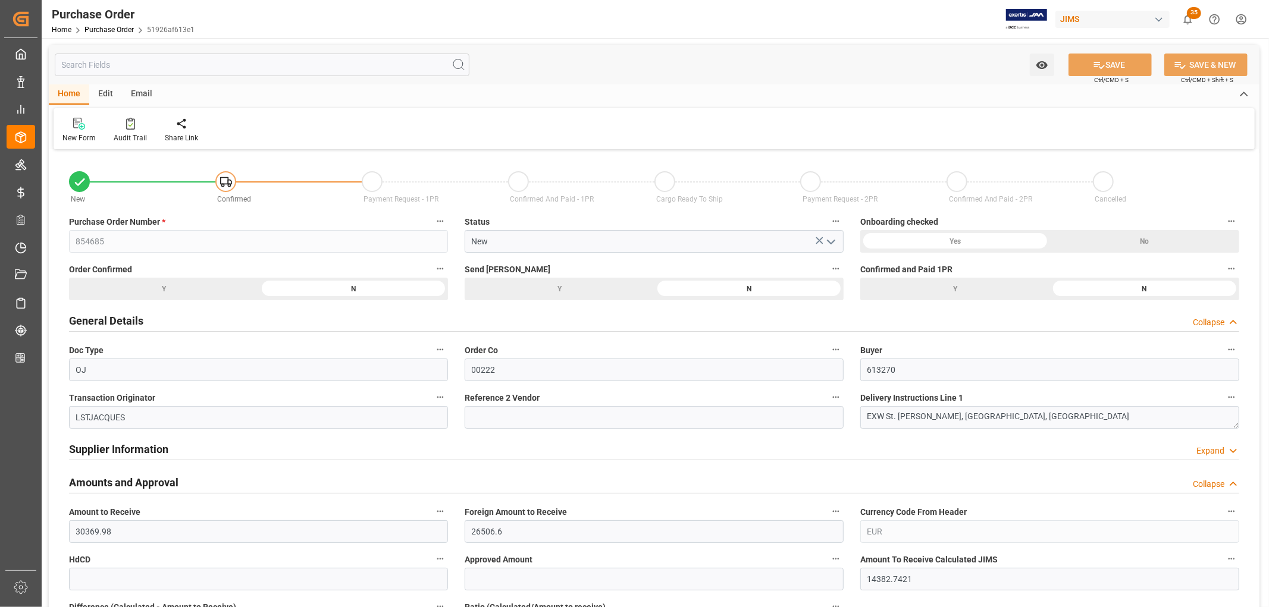
click at [108, 328] on h2 "General Details" at bounding box center [106, 321] width 74 height 16
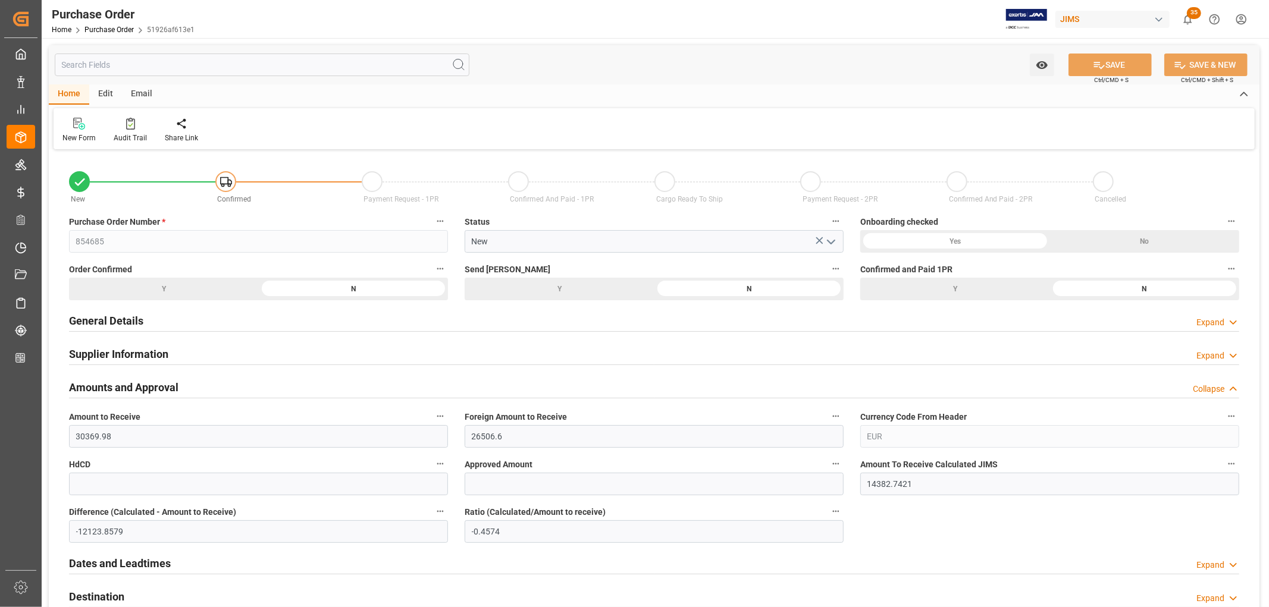
scroll to position [66, 0]
